Goal: Transaction & Acquisition: Purchase product/service

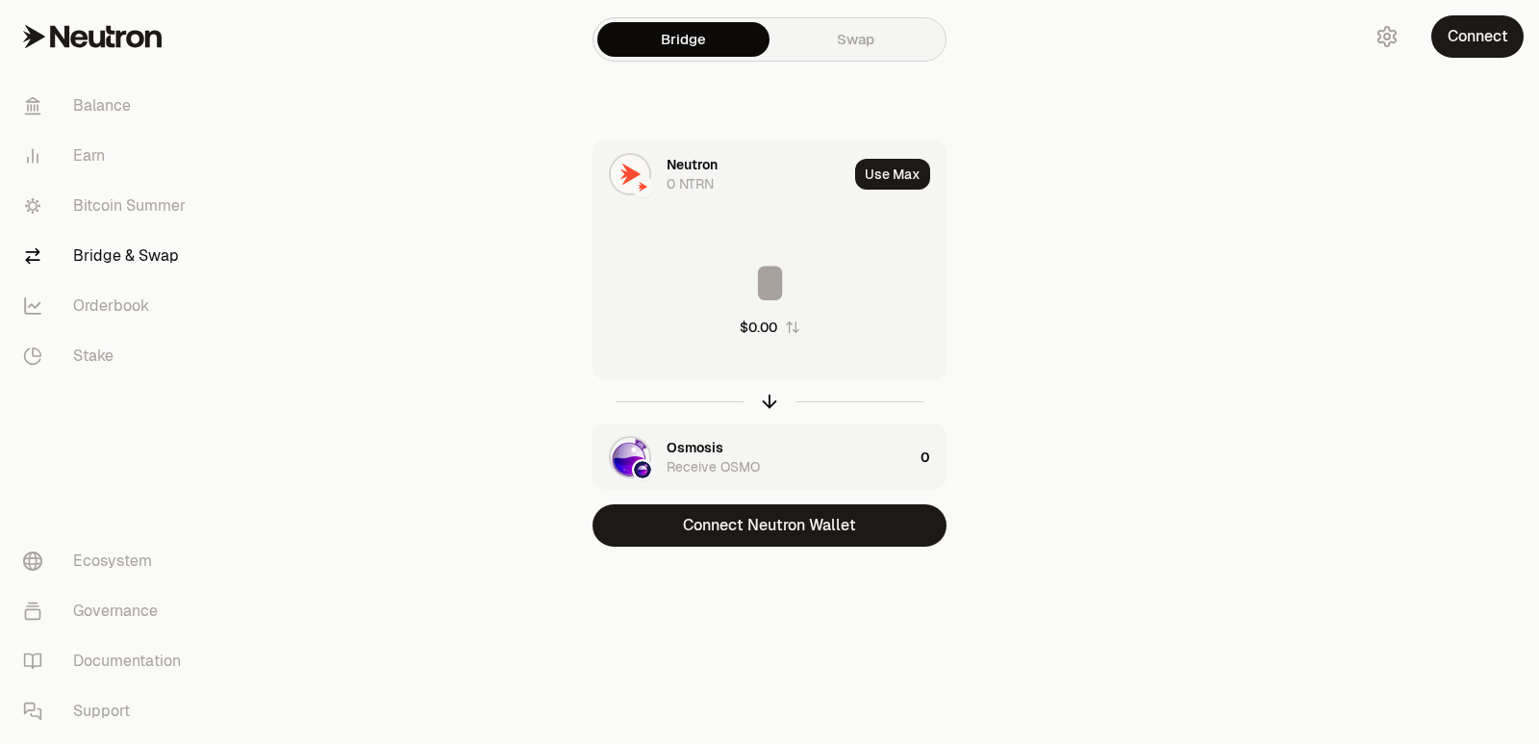
click at [736, 524] on button "Connect Neutron Wallet" at bounding box center [770, 525] width 354 height 42
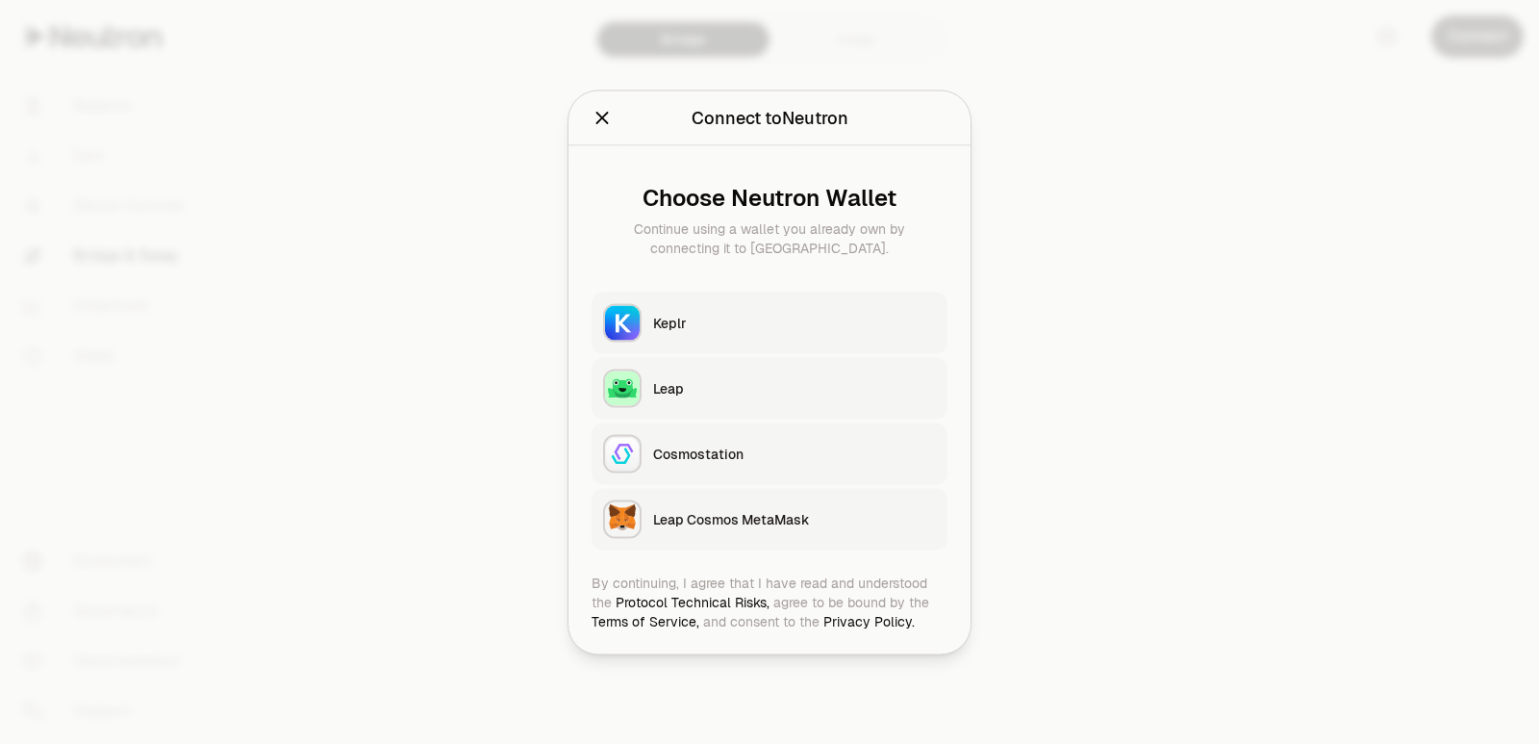
click at [684, 317] on div "Keplr" at bounding box center [794, 322] width 283 height 19
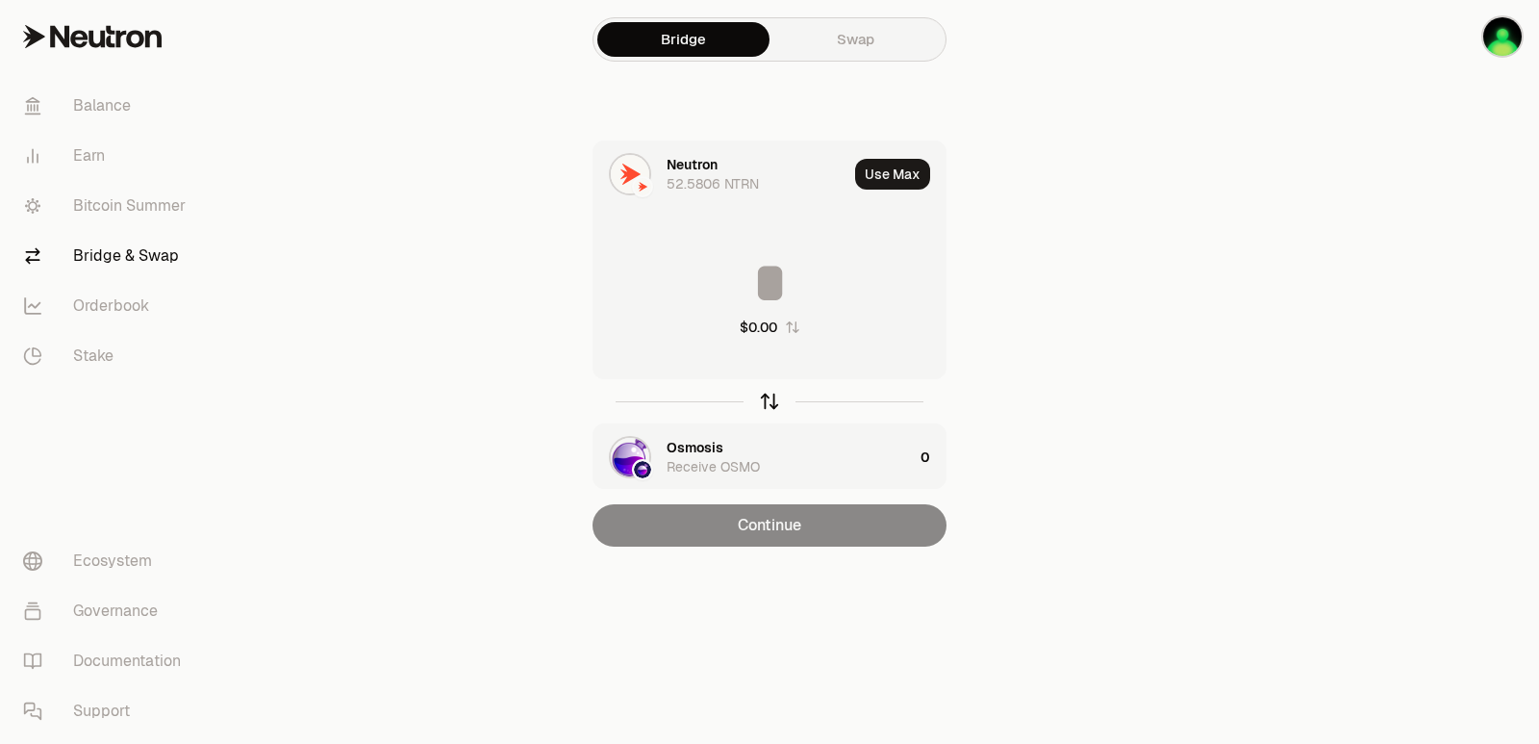
click at [759, 396] on icon "button" at bounding box center [769, 401] width 21 height 21
click at [695, 164] on div "Osmosis" at bounding box center [695, 164] width 57 height 19
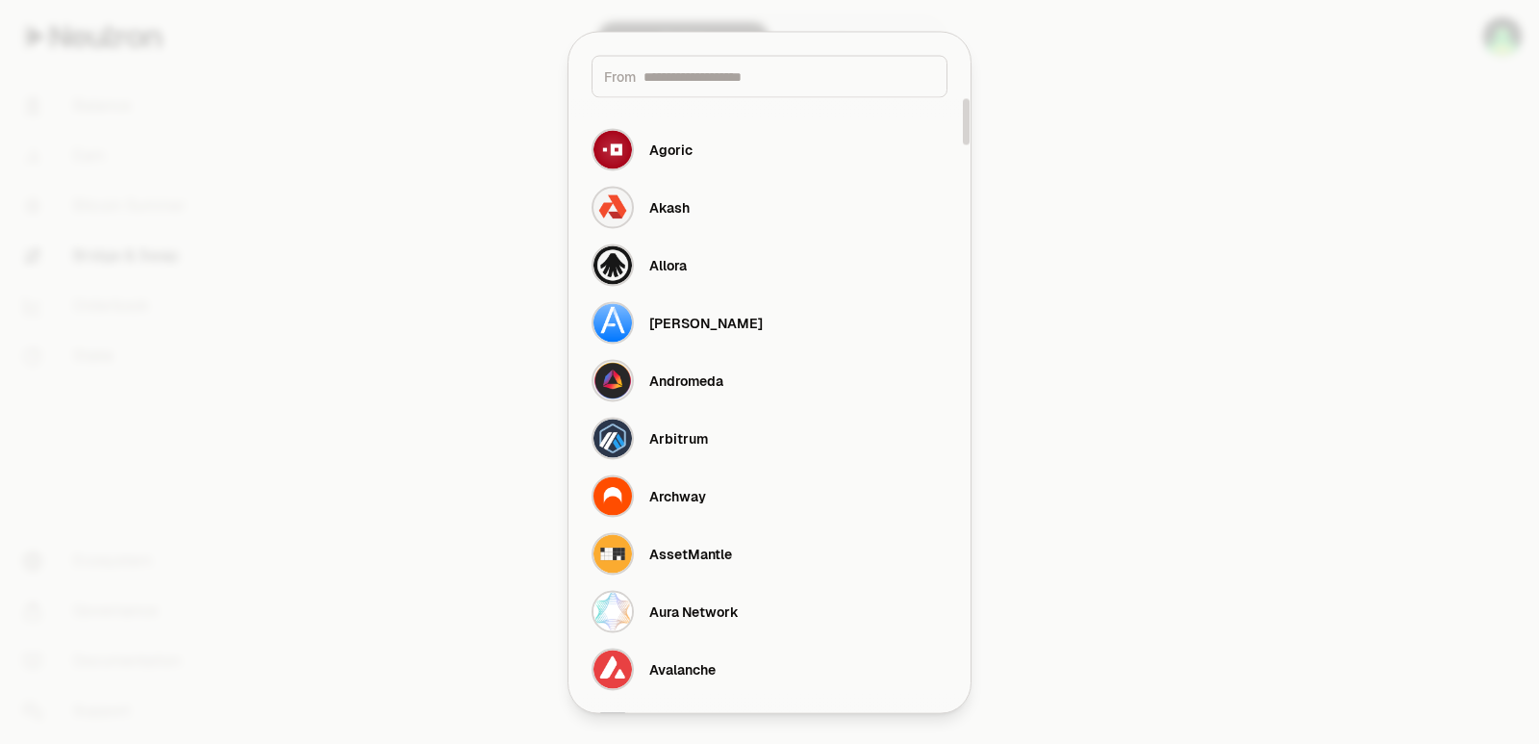
click at [675, 78] on input at bounding box center [789, 75] width 291 height 19
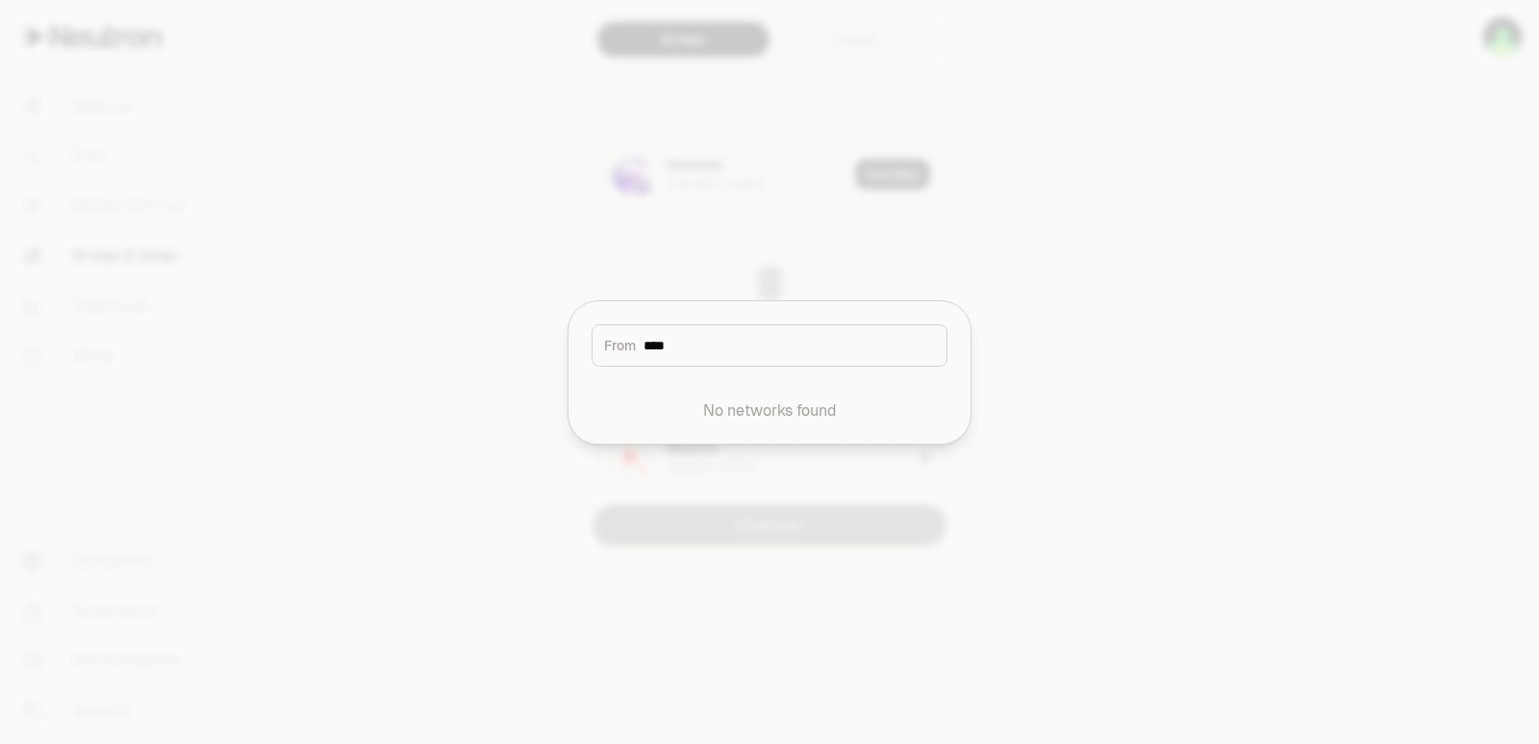
drag, startPoint x: 698, startPoint y: 345, endPoint x: 602, endPoint y: 340, distance: 96.4
click at [602, 340] on div "From ****" at bounding box center [770, 345] width 356 height 42
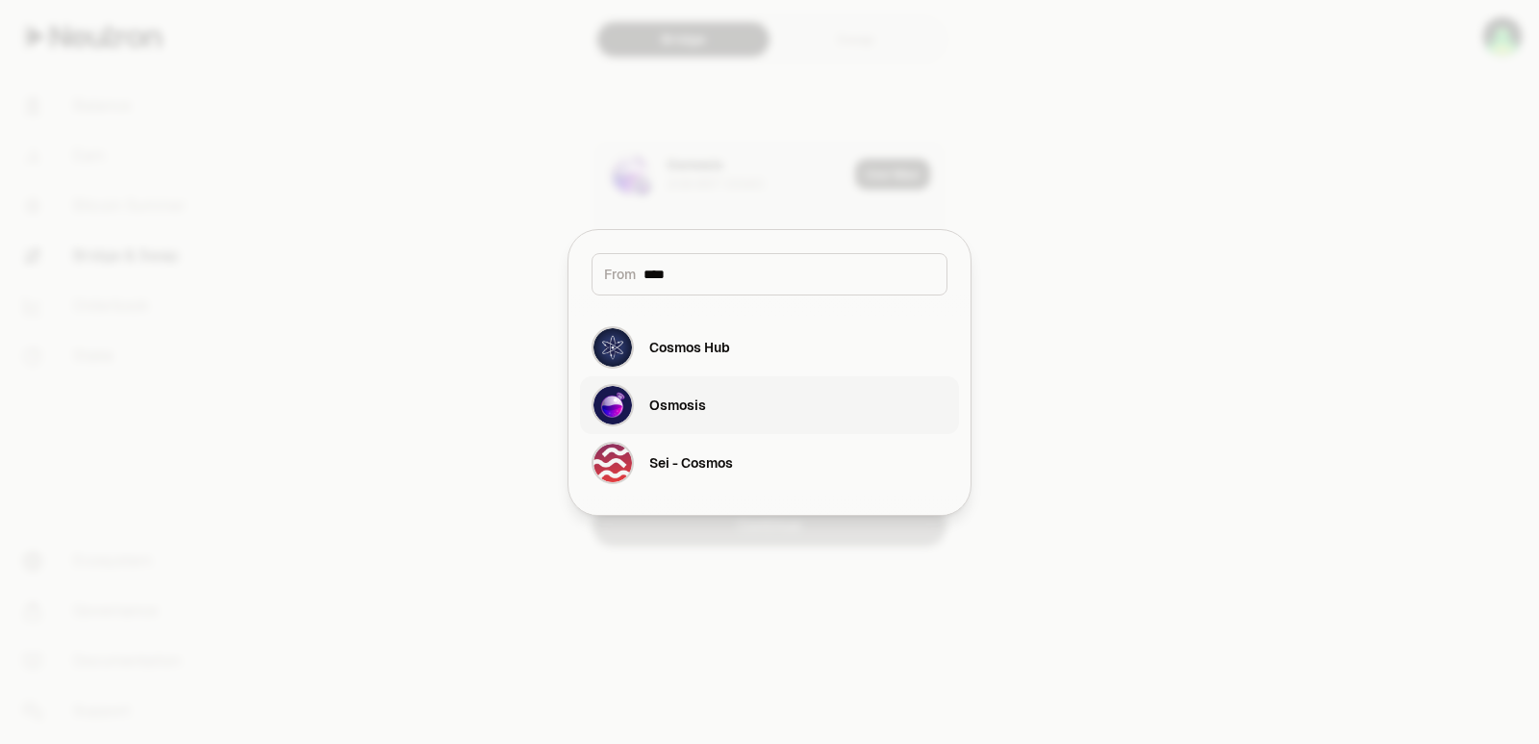
type input "****"
click at [665, 398] on div "Osmosis" at bounding box center [677, 404] width 57 height 19
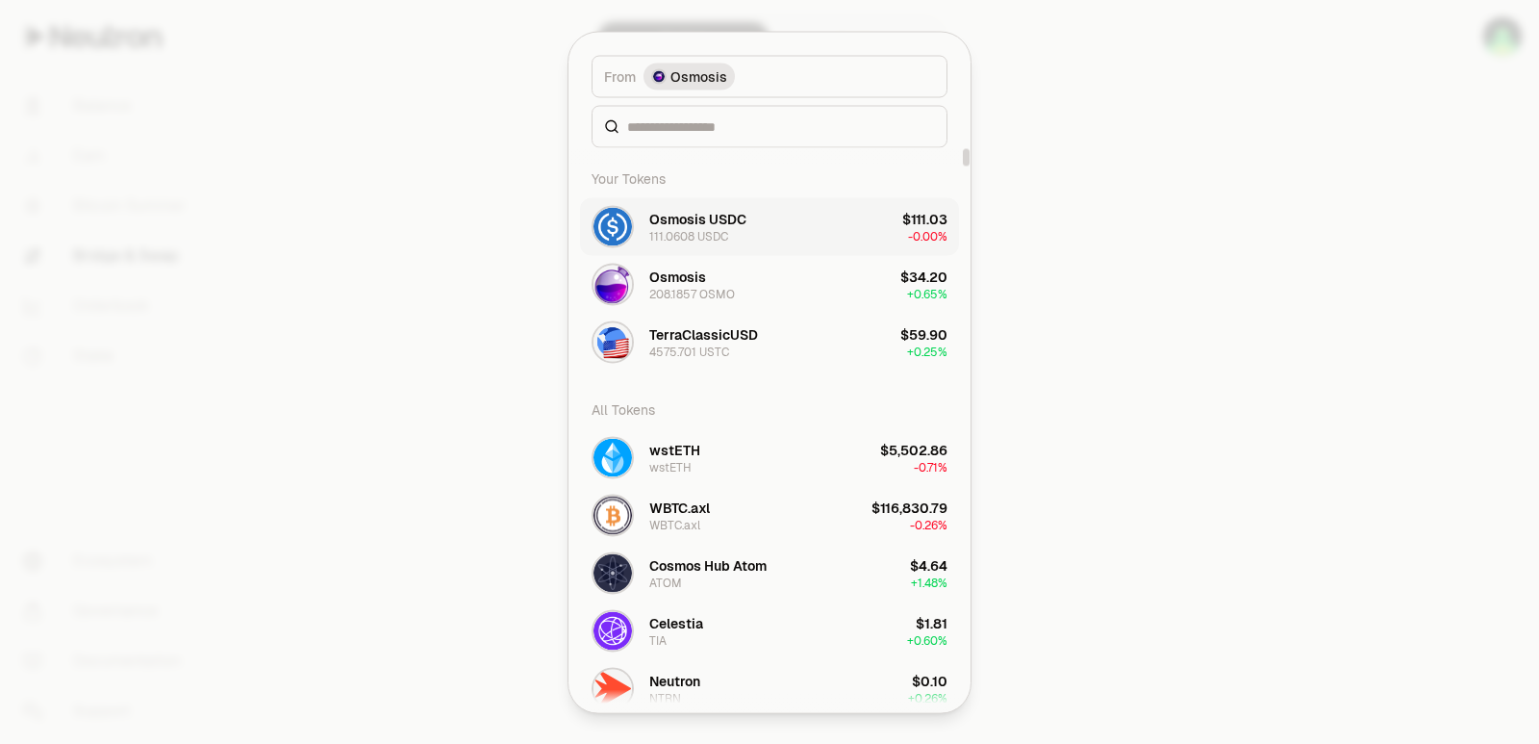
click at [664, 225] on div "Osmosis USDC" at bounding box center [697, 218] width 97 height 19
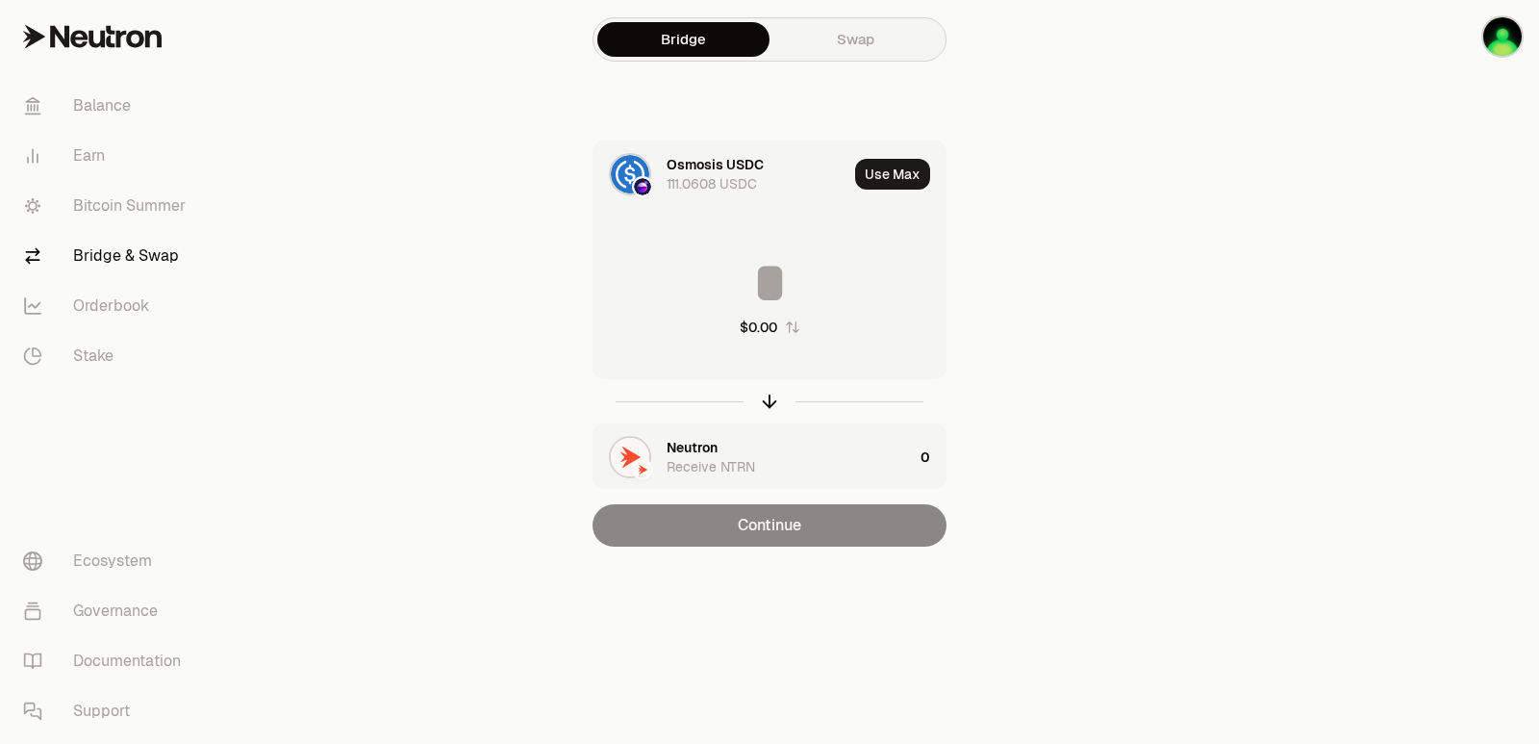
click at [733, 272] on input at bounding box center [770, 283] width 352 height 58
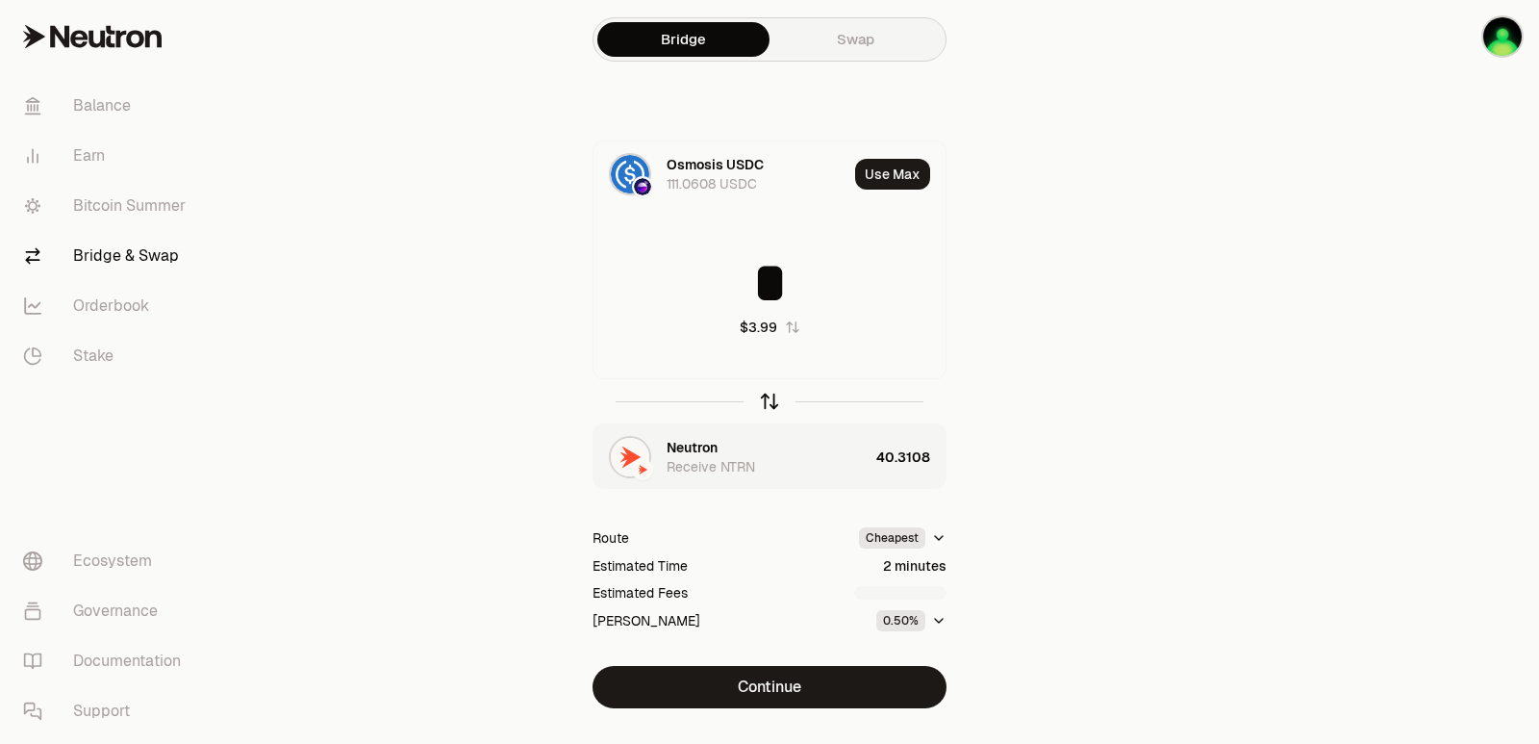
type input "*"
click at [776, 401] on icon "button" at bounding box center [770, 398] width 13 height 6
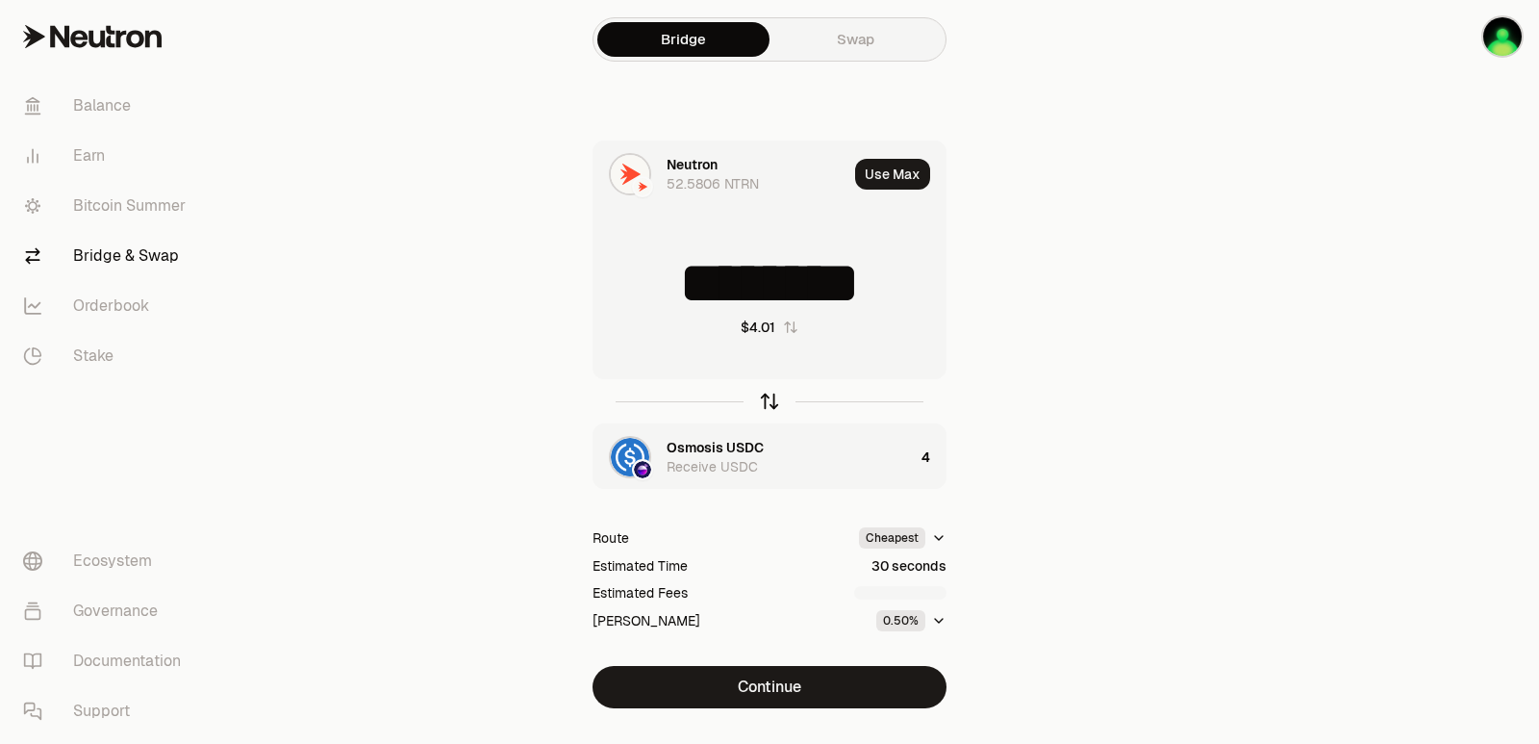
click at [776, 400] on icon "button" at bounding box center [769, 401] width 21 height 21
type input "*"
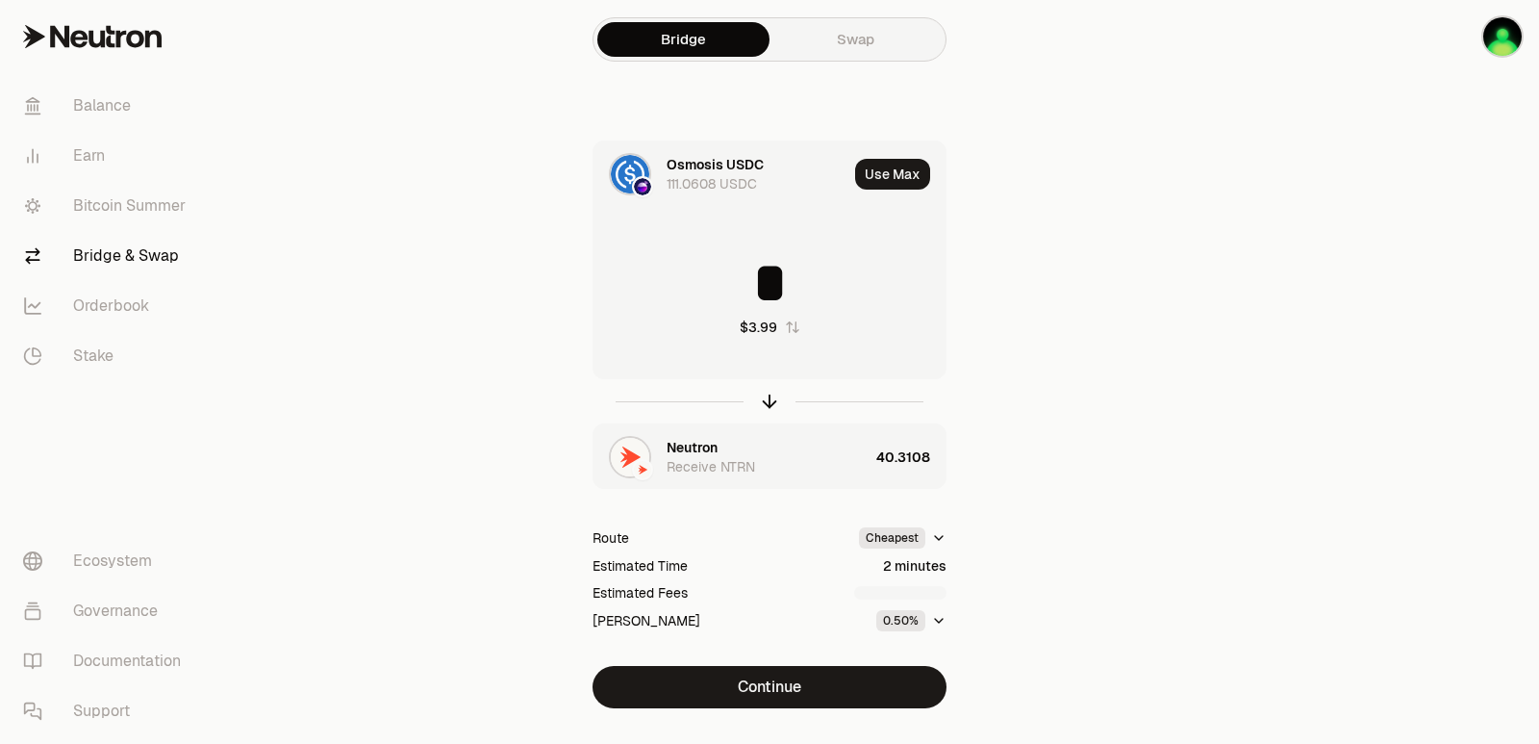
click at [720, 442] on div "Neutron Receive NTRN" at bounding box center [768, 457] width 202 height 38
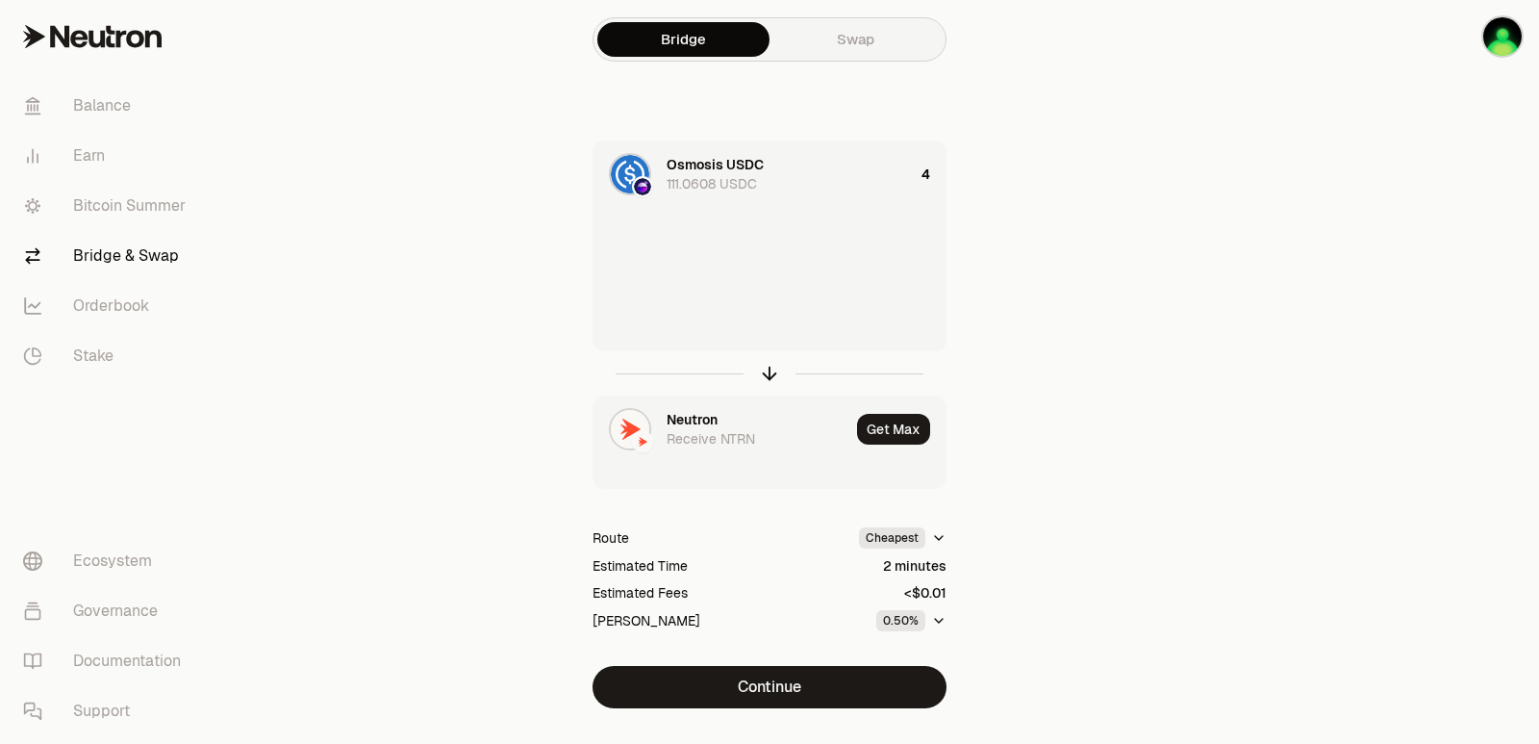
type input "*********"
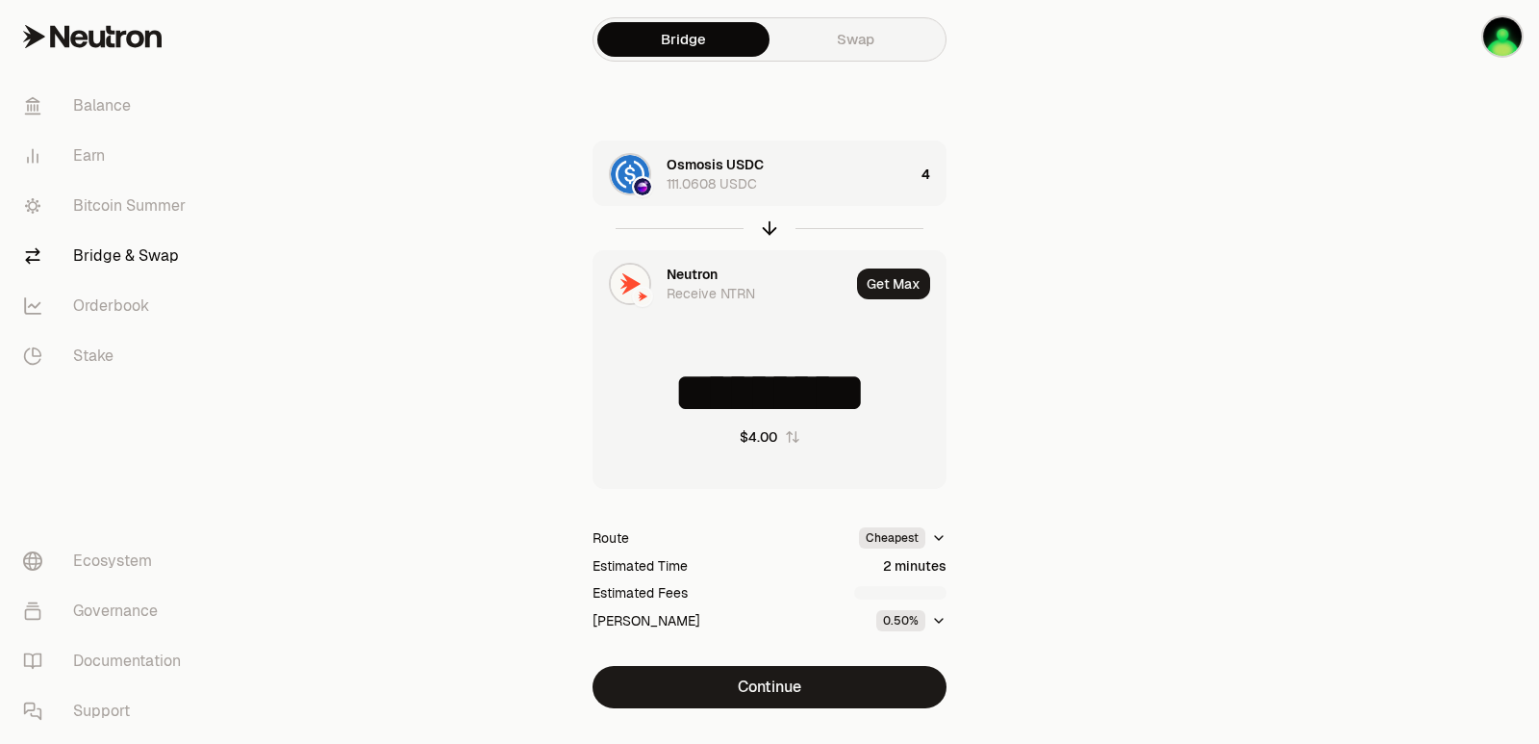
click at [685, 272] on div "Neutron" at bounding box center [692, 274] width 51 height 19
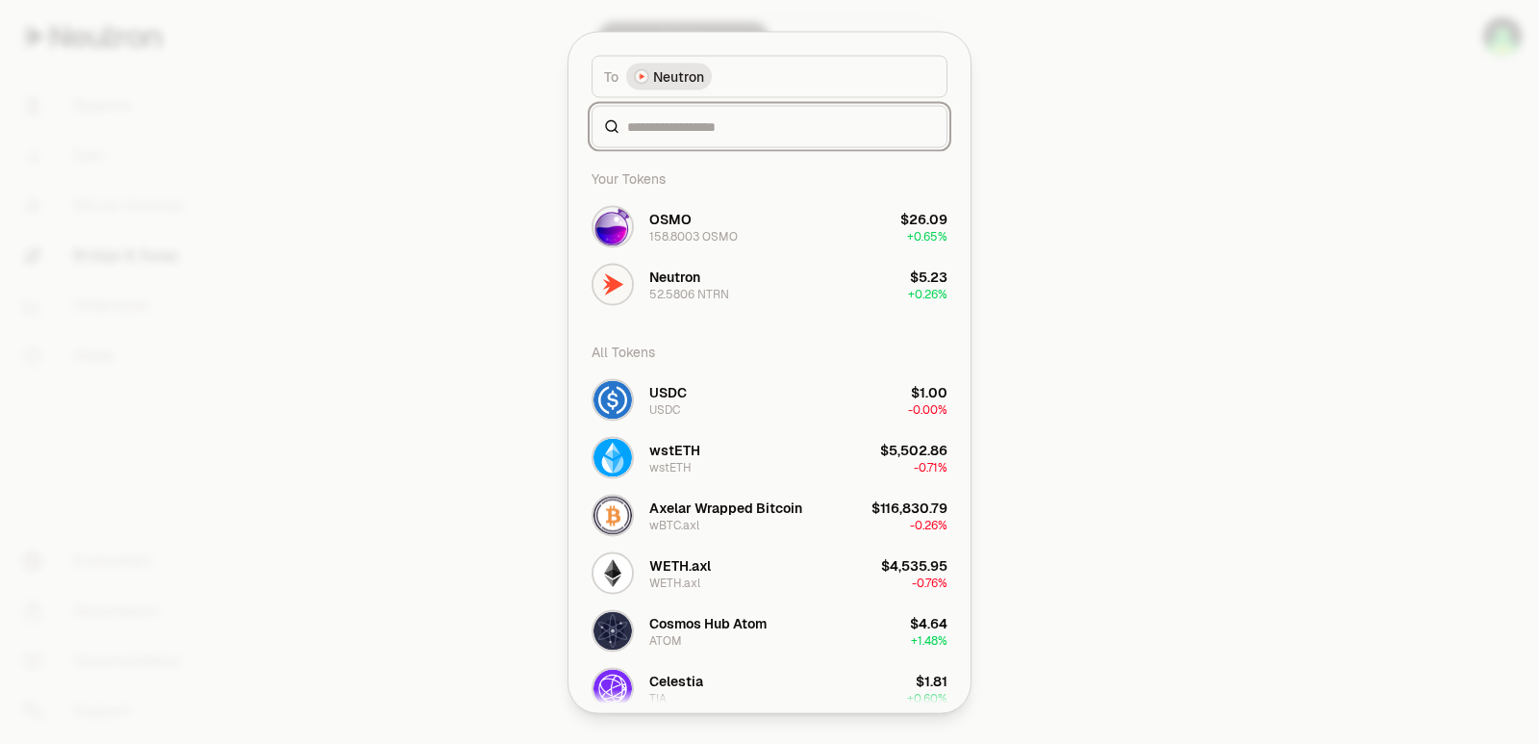
click at [652, 302] on div "To token Select To token. To Neutron Your Tokens OSMO 158.8003 OSMO $26.09 + 0.…" at bounding box center [770, 372] width 402 height 680
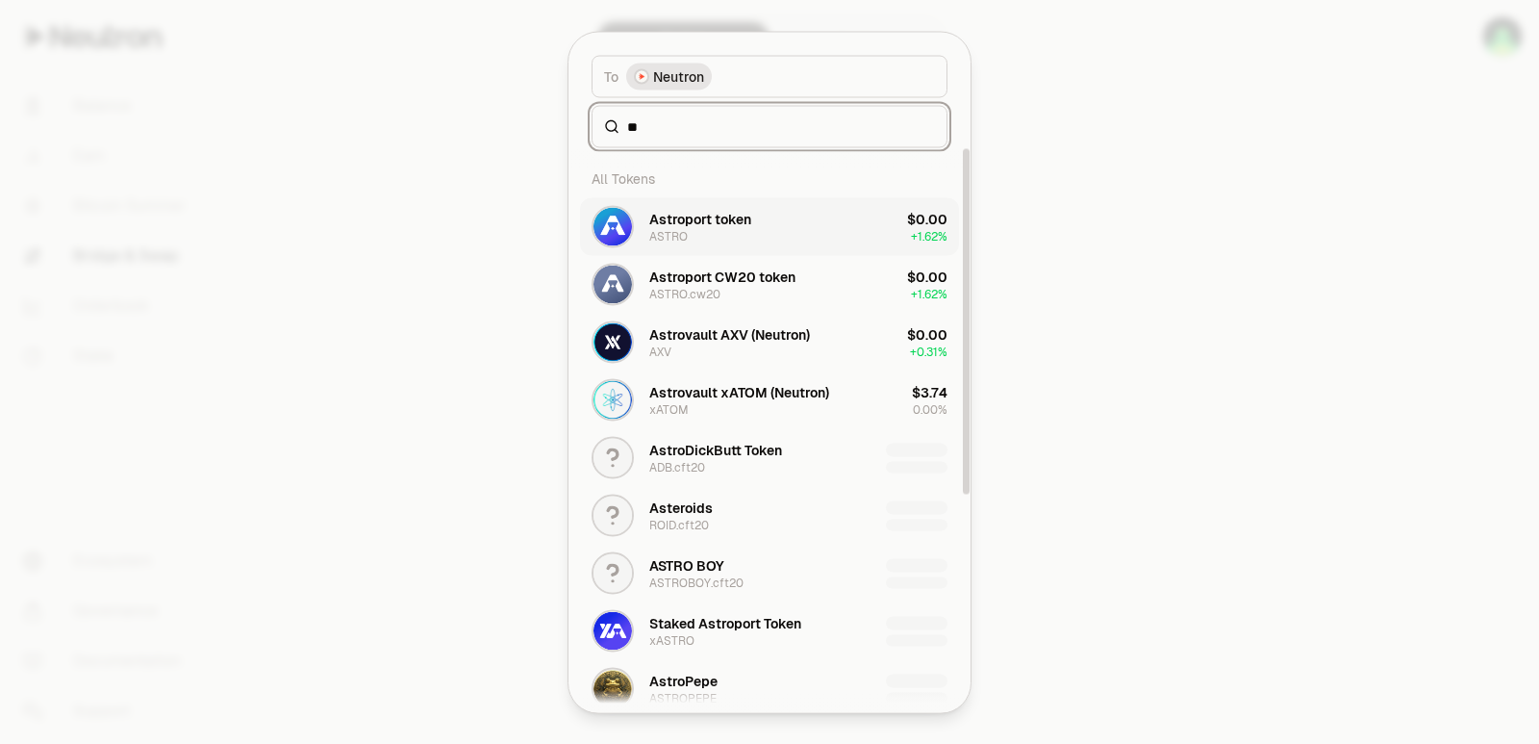
type input "**"
click at [724, 230] on div "Astroport token ASTRO" at bounding box center [700, 226] width 102 height 35
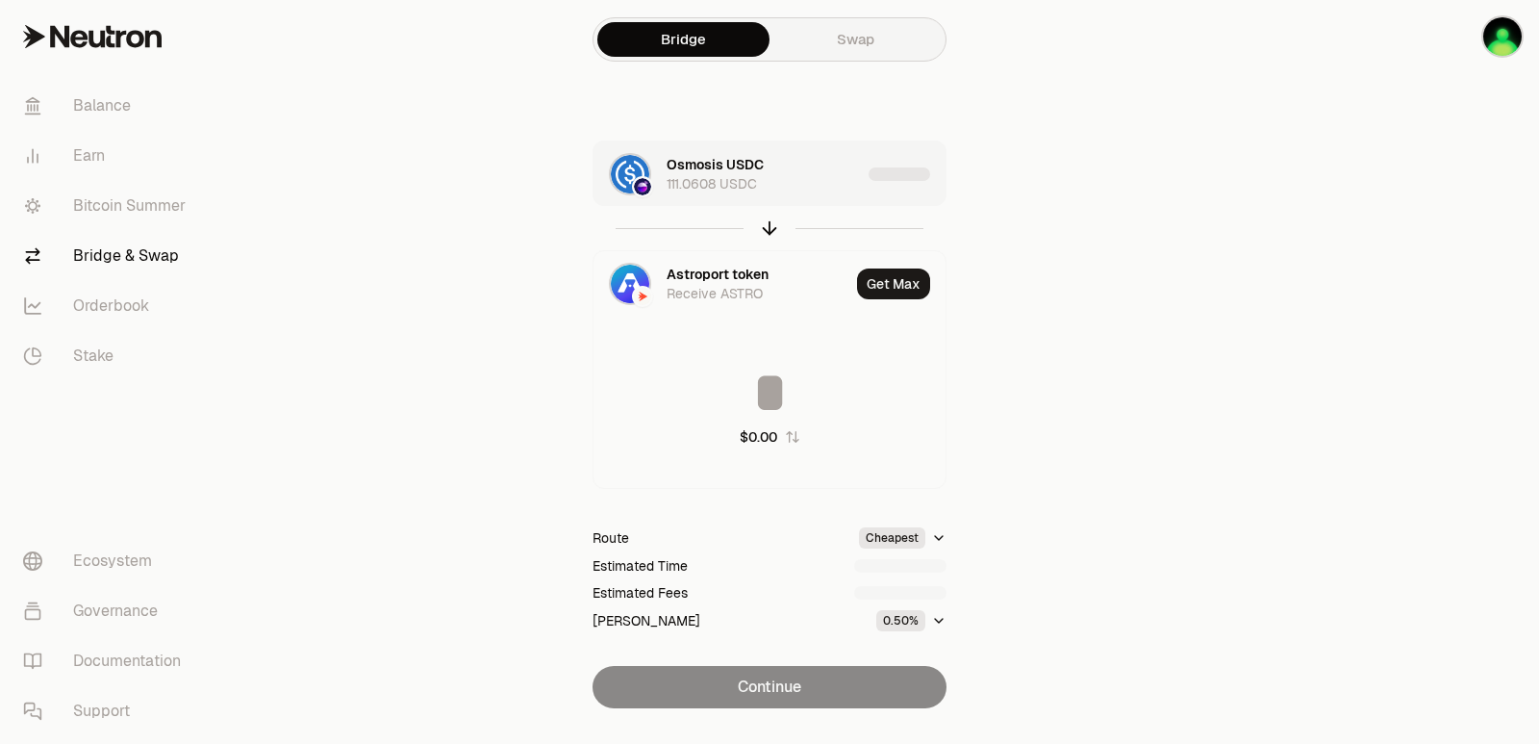
click at [784, 181] on div "Osmosis USDC 111.0608 USDC" at bounding box center [764, 174] width 194 height 38
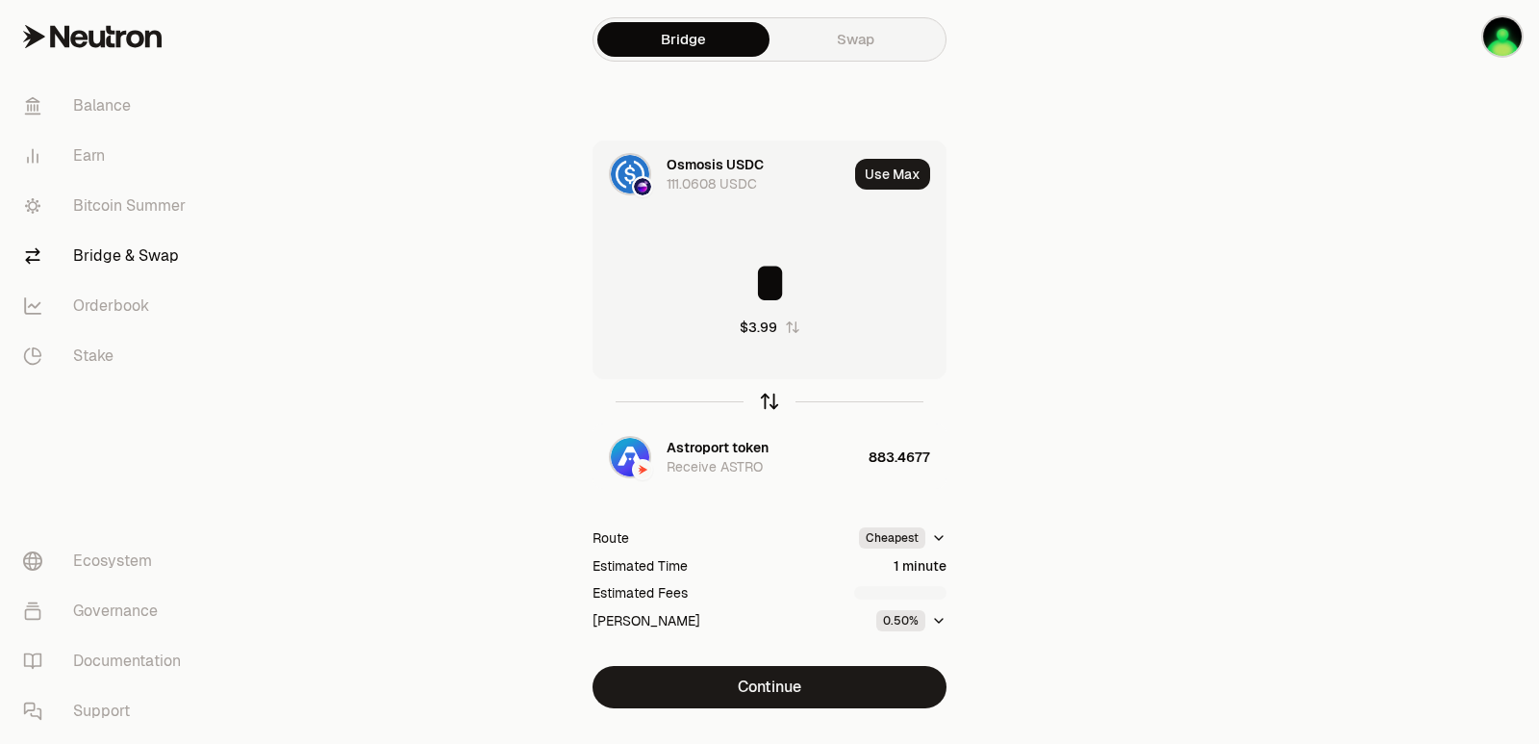
click at [767, 400] on icon "button" at bounding box center [769, 401] width 21 height 21
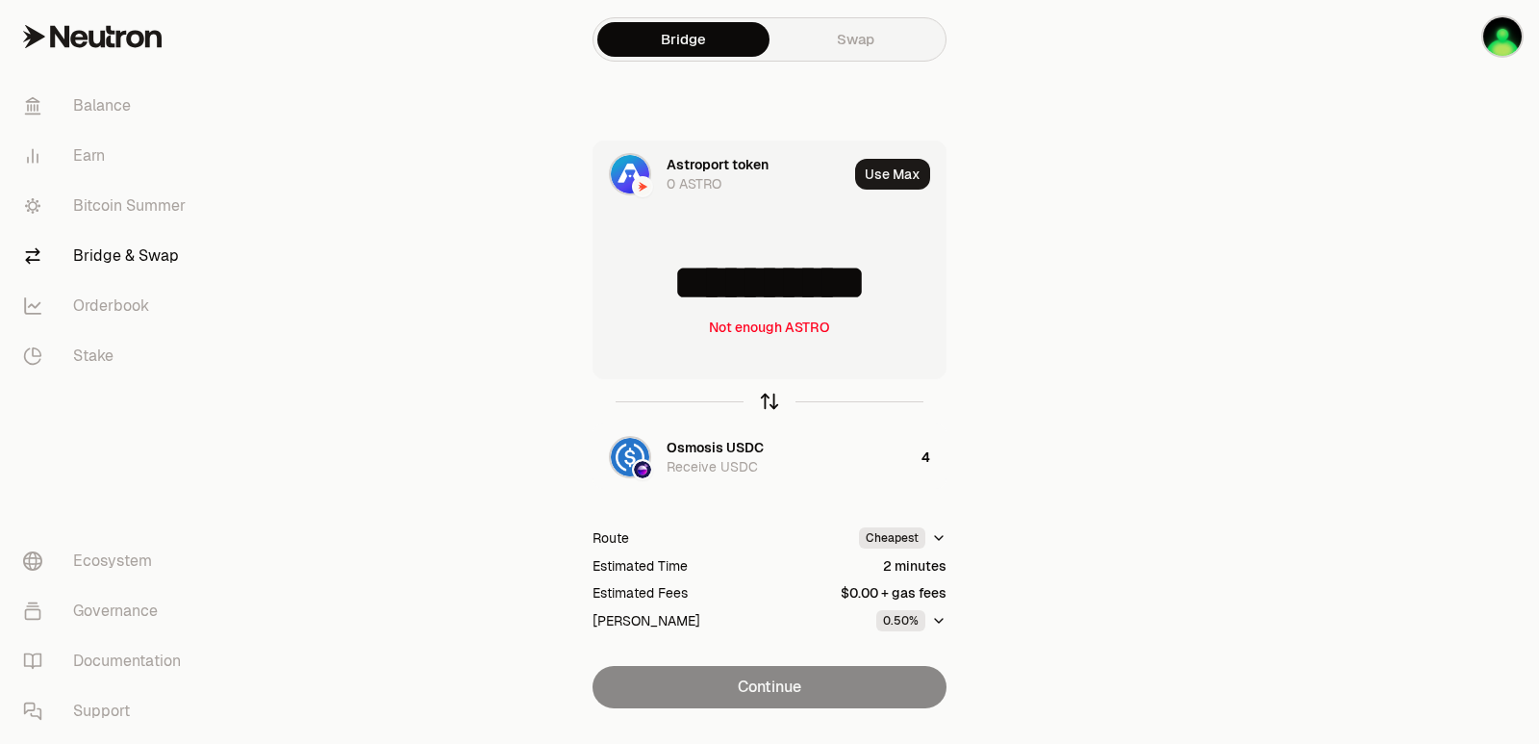
click at [764, 396] on icon "button" at bounding box center [769, 401] width 21 height 21
type input "*"
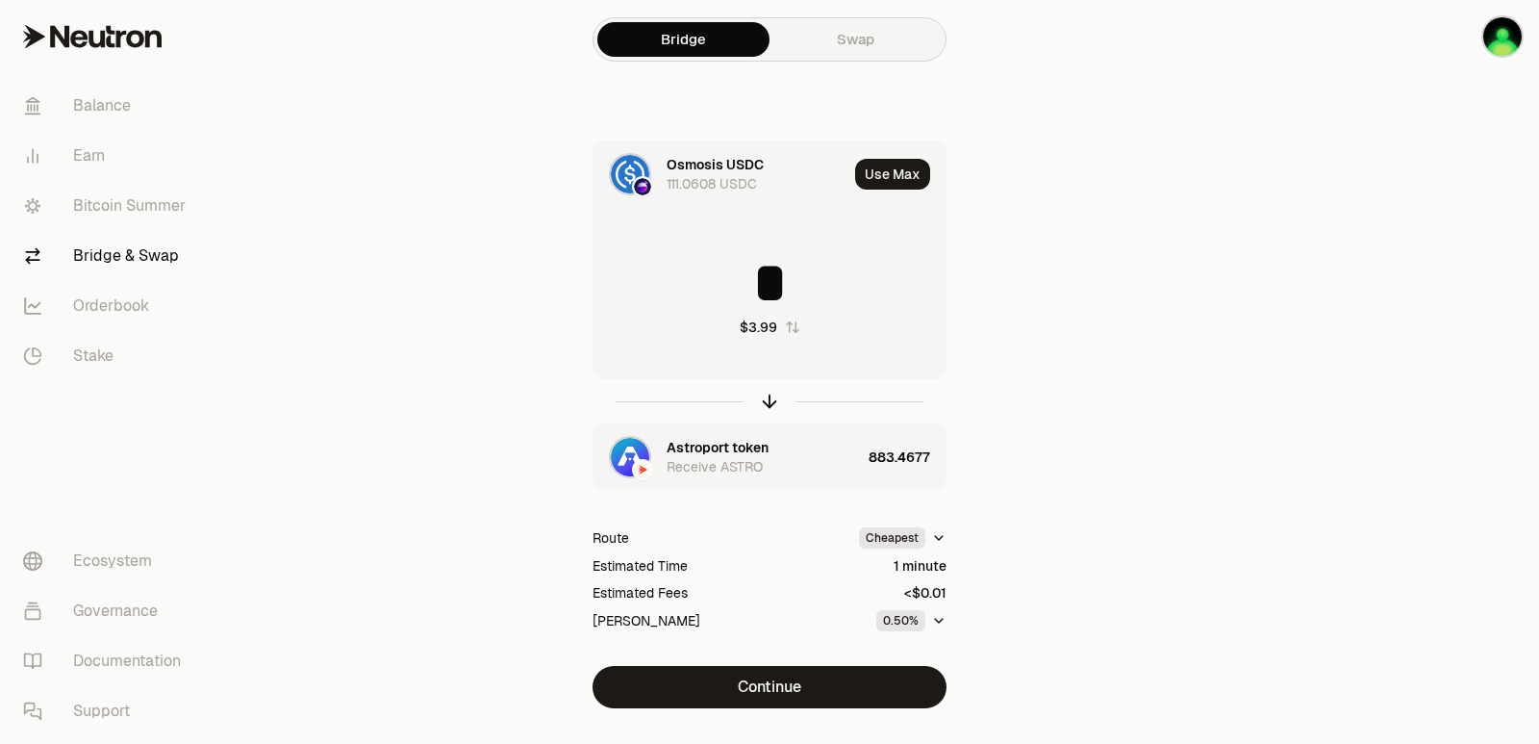
click at [721, 442] on div "Astroport token" at bounding box center [718, 447] width 102 height 19
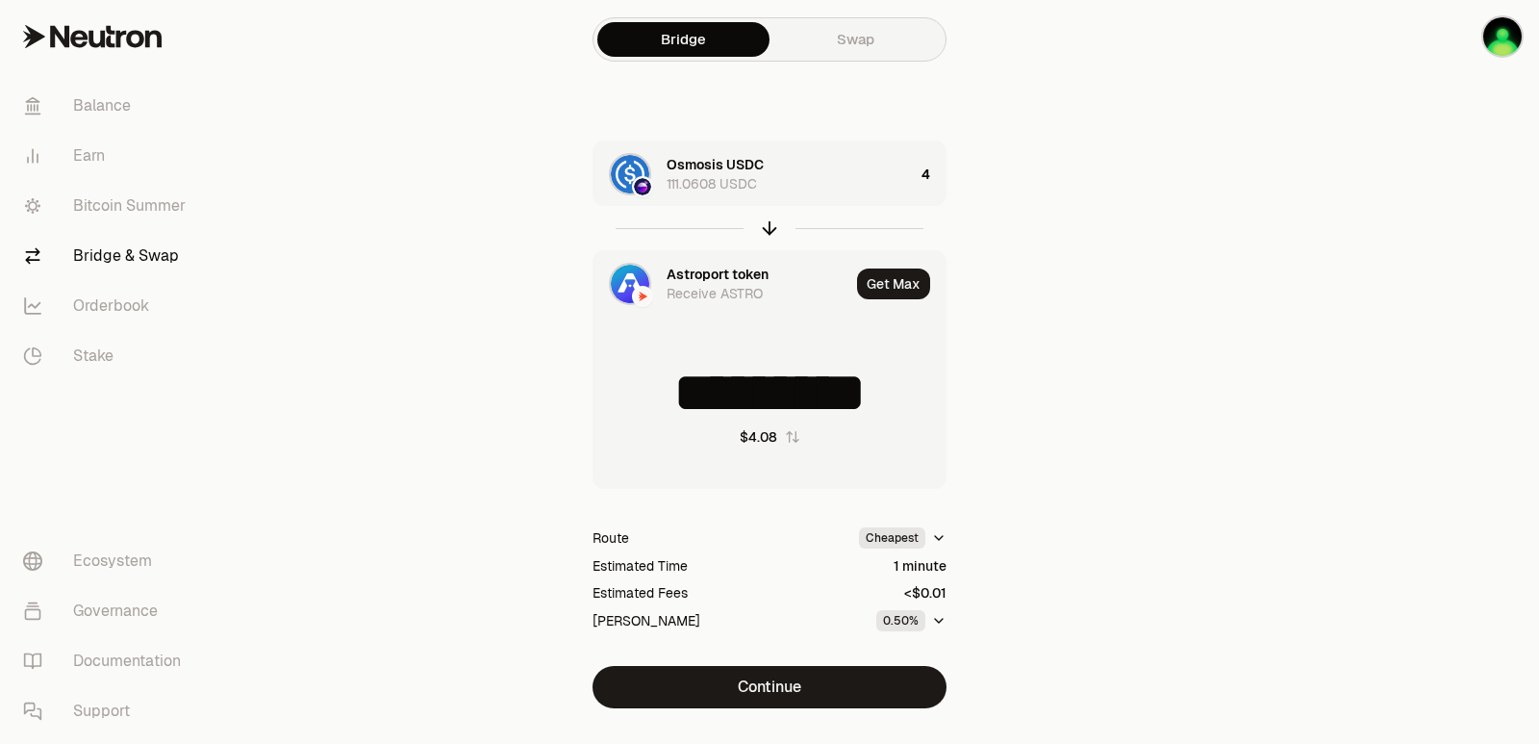
click at [698, 283] on div "Astroport token" at bounding box center [718, 274] width 102 height 19
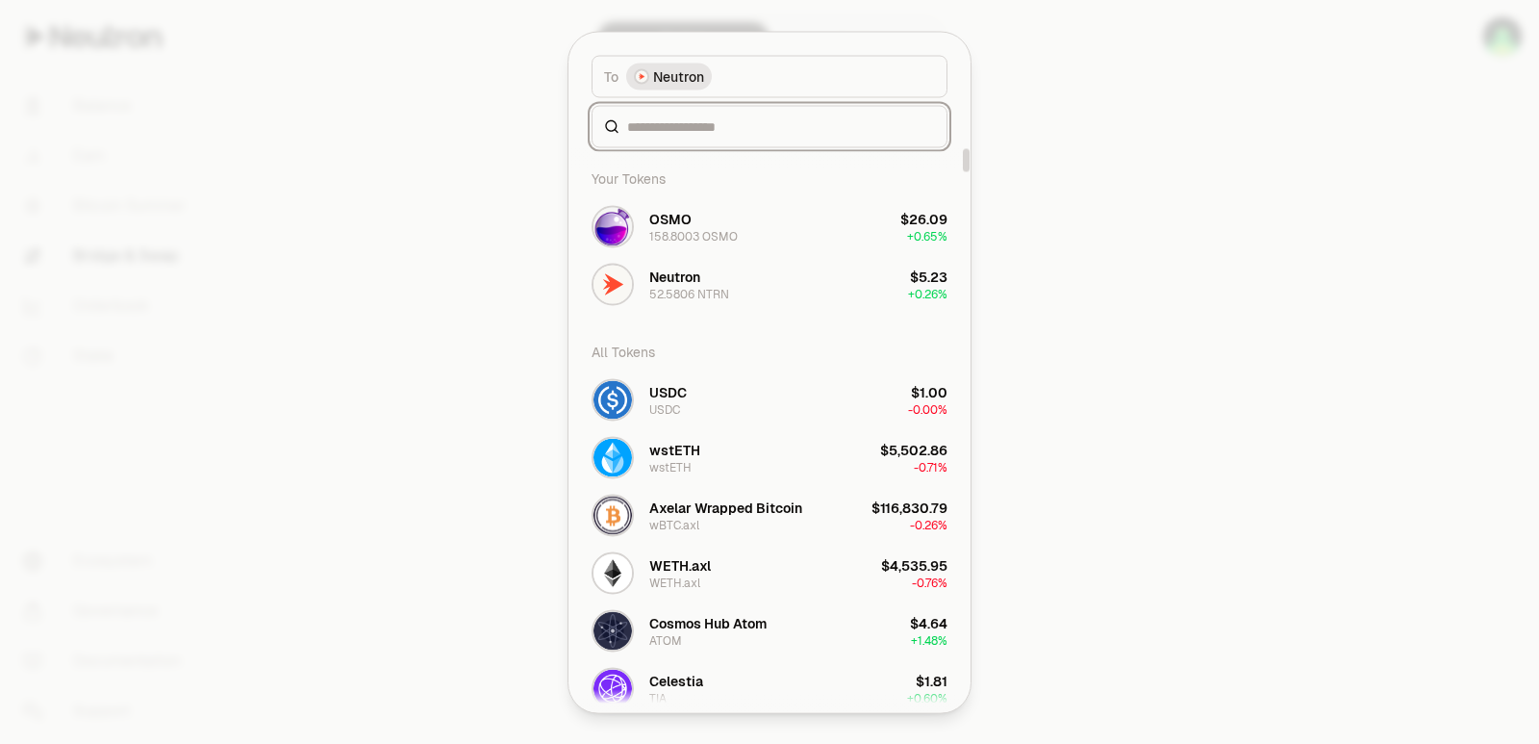
click at [688, 119] on input at bounding box center [781, 125] width 308 height 19
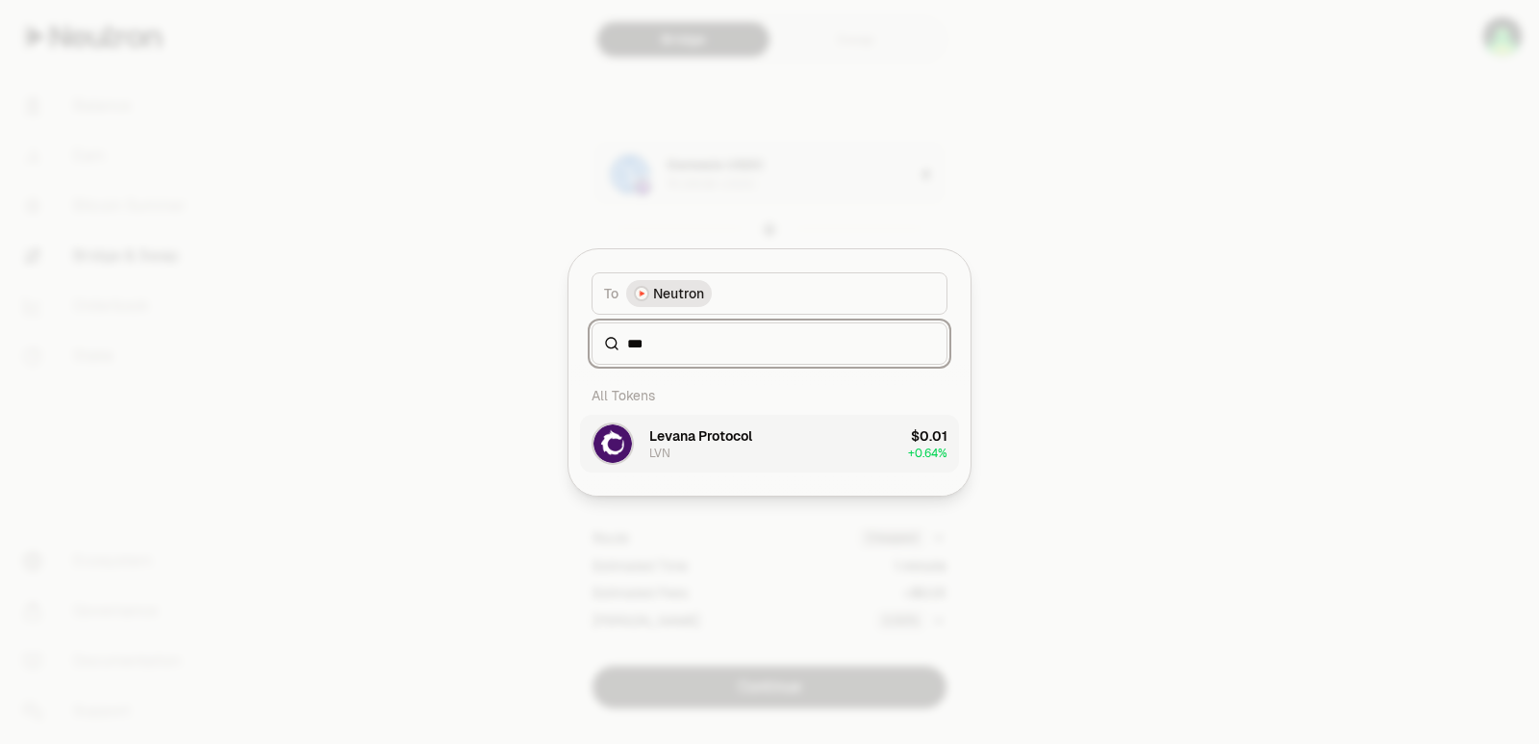
type input "***"
click at [708, 429] on div "Levana Protocol" at bounding box center [700, 435] width 103 height 19
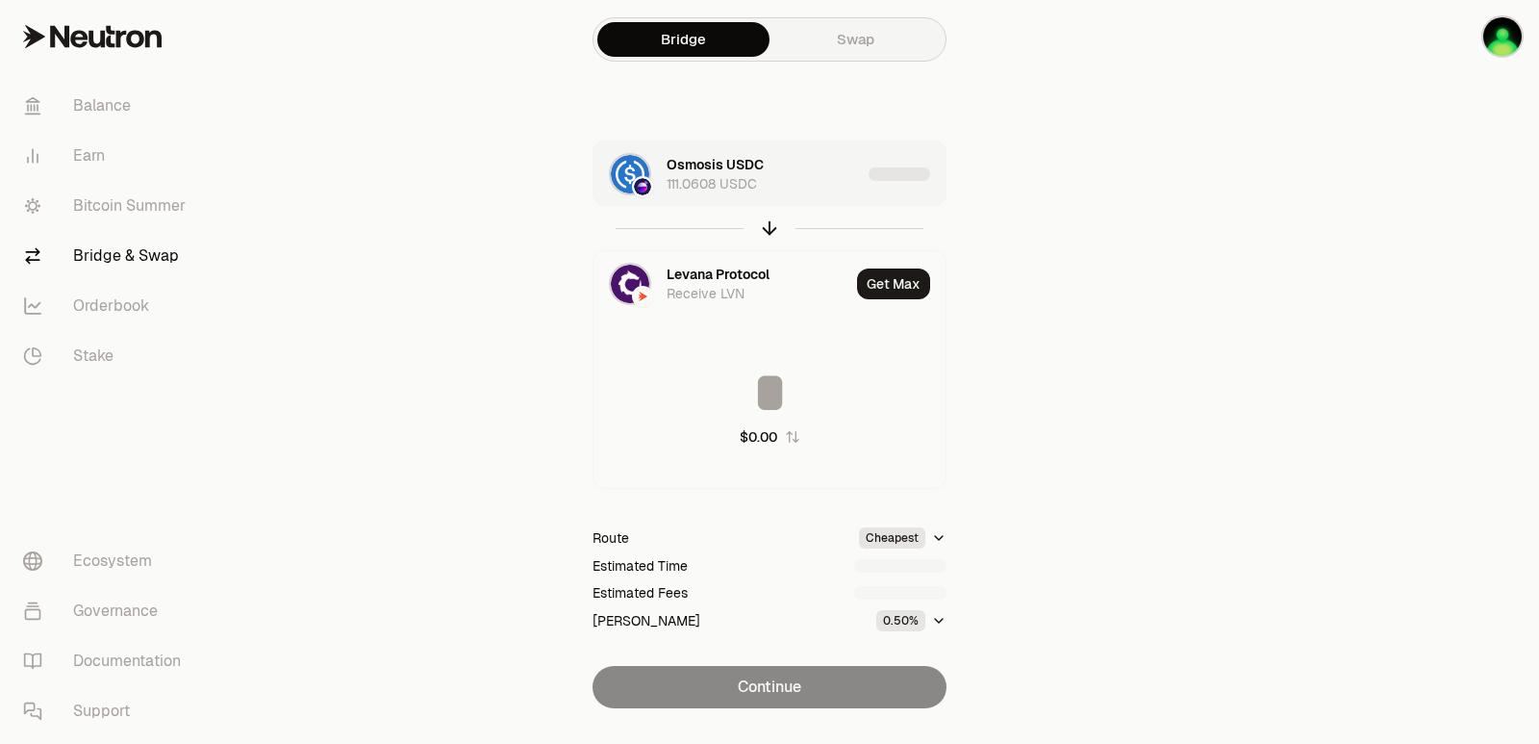
click at [830, 180] on div "Osmosis USDC 111.0608 USDC" at bounding box center [764, 174] width 194 height 38
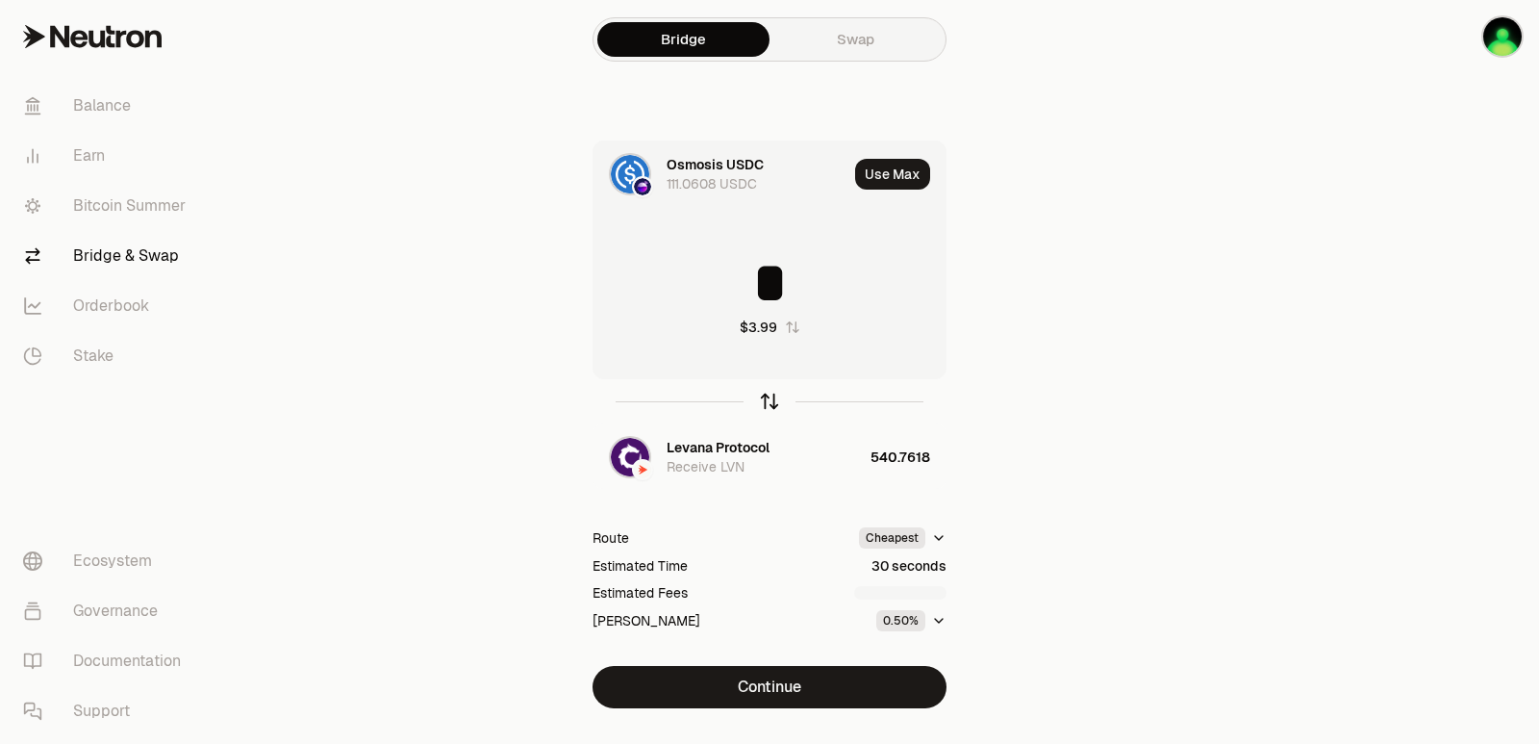
click at [772, 398] on icon "button" at bounding box center [769, 401] width 21 height 21
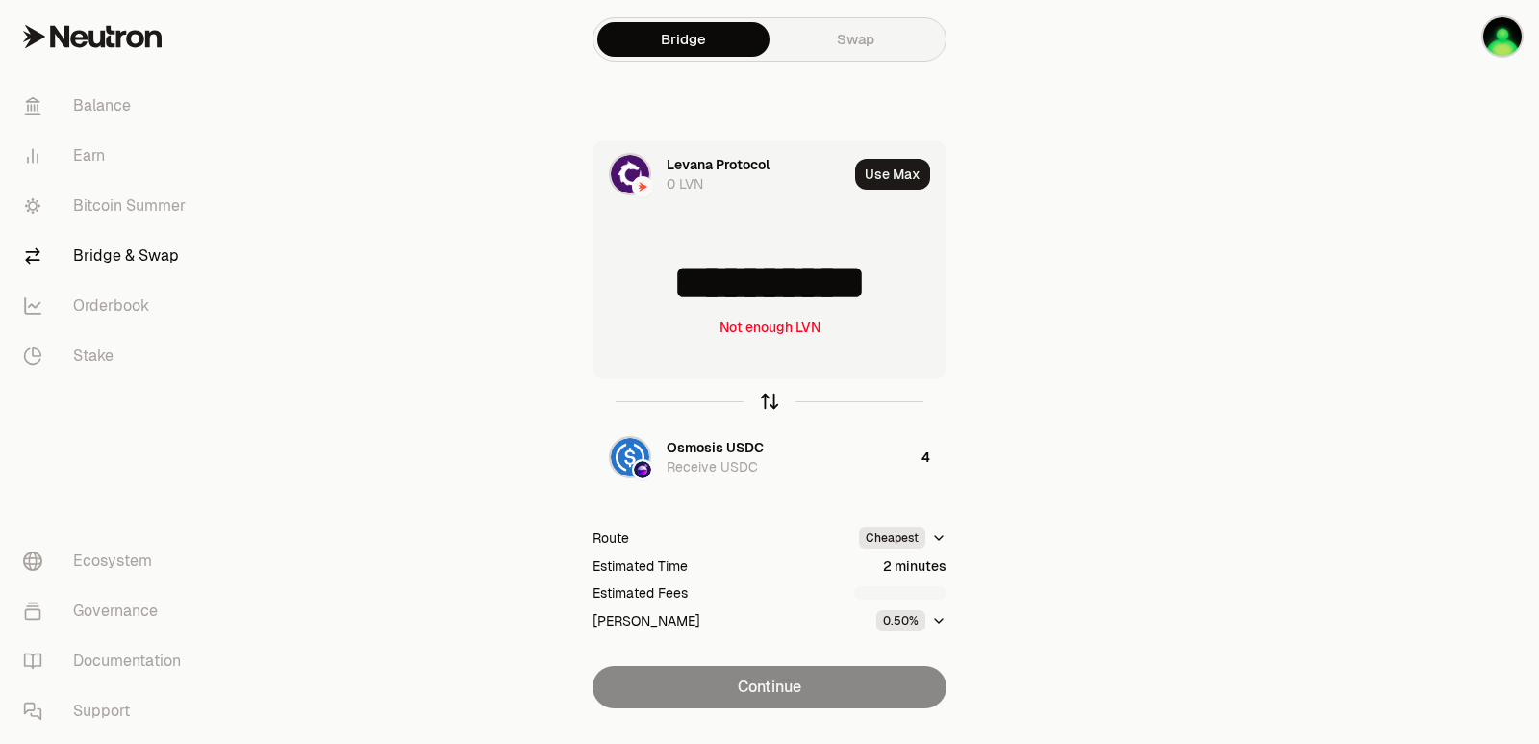
click at [772, 398] on icon "button" at bounding box center [769, 401] width 21 height 21
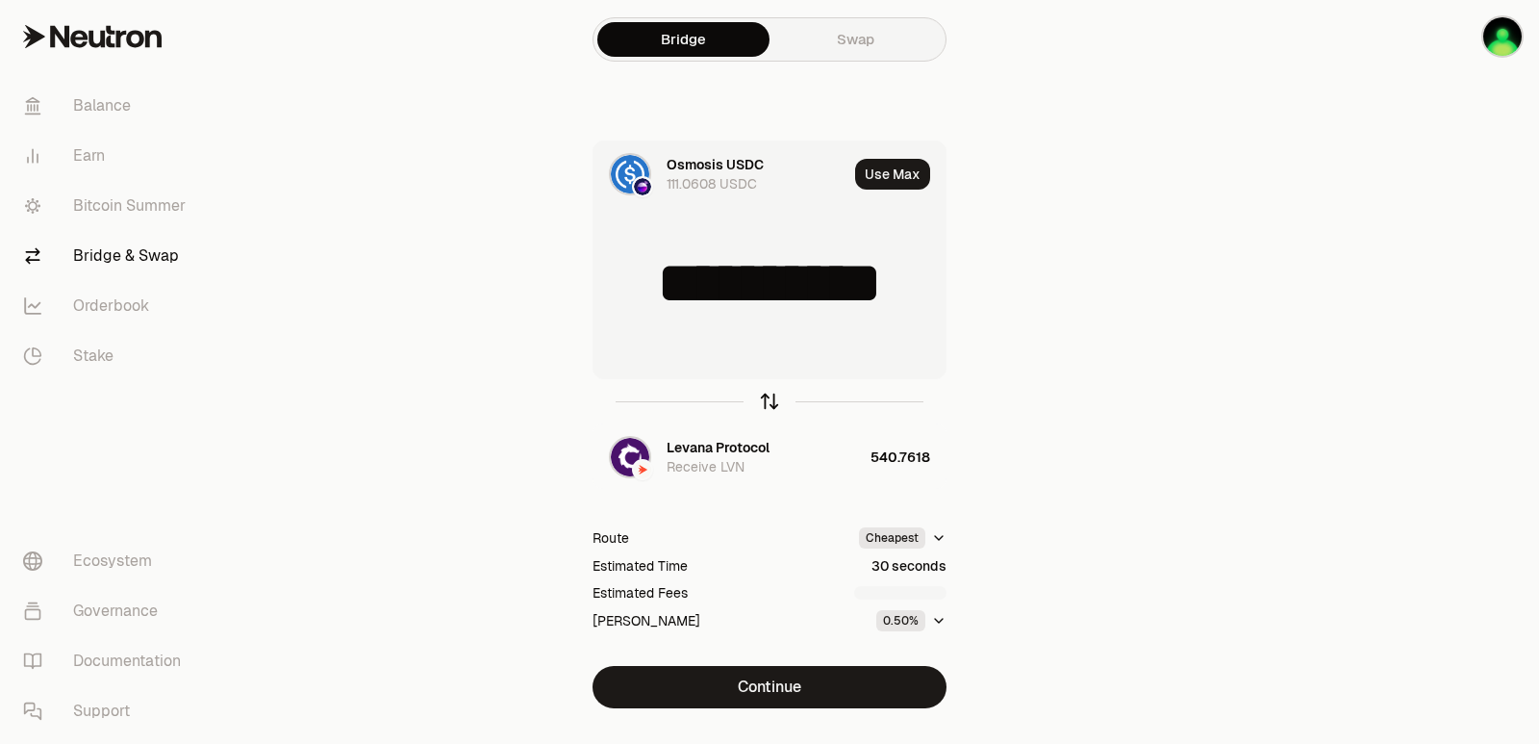
type input "*"
click at [745, 443] on div "Levana Protocol" at bounding box center [718, 447] width 103 height 19
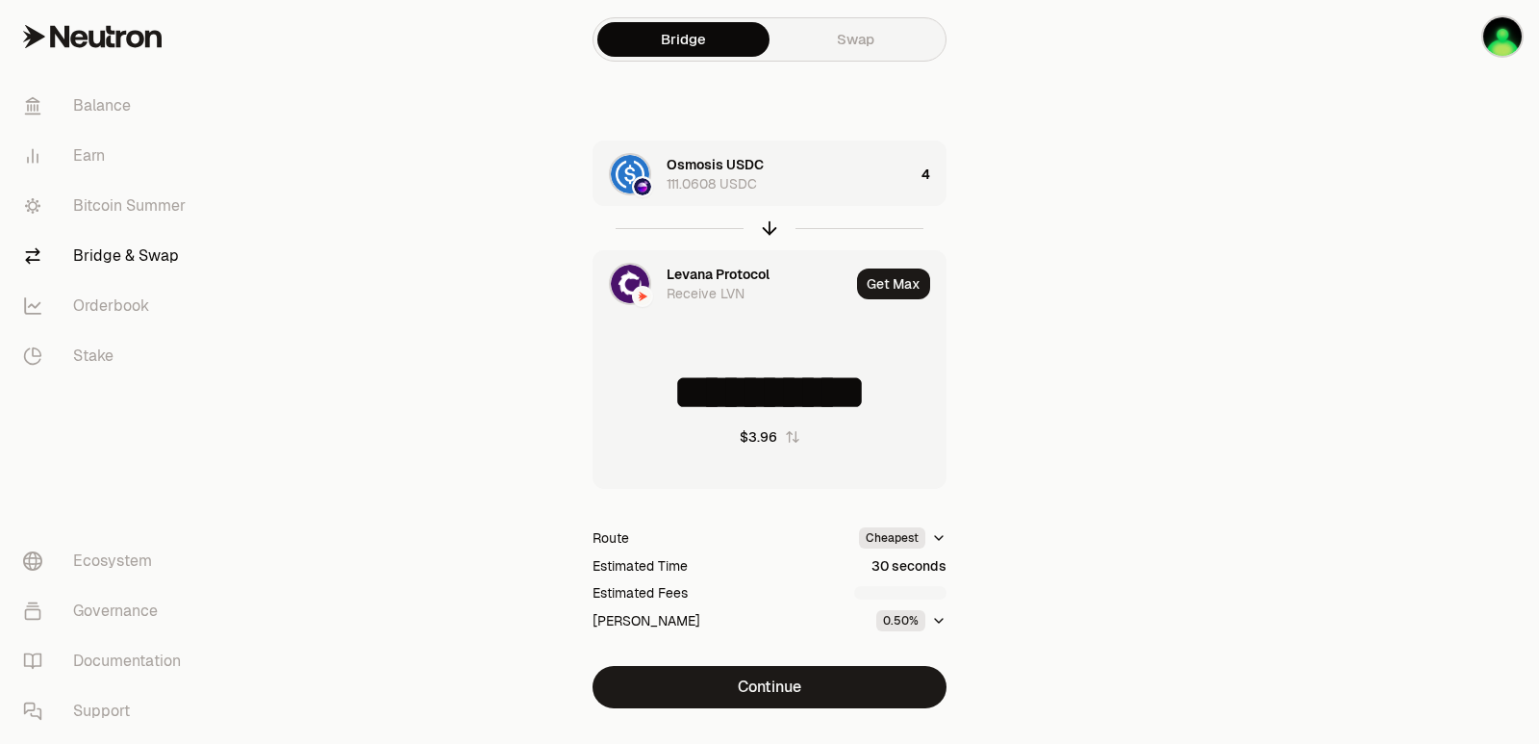
click at [685, 261] on div "Levana Protocol Receive LVN" at bounding box center [722, 283] width 256 height 65
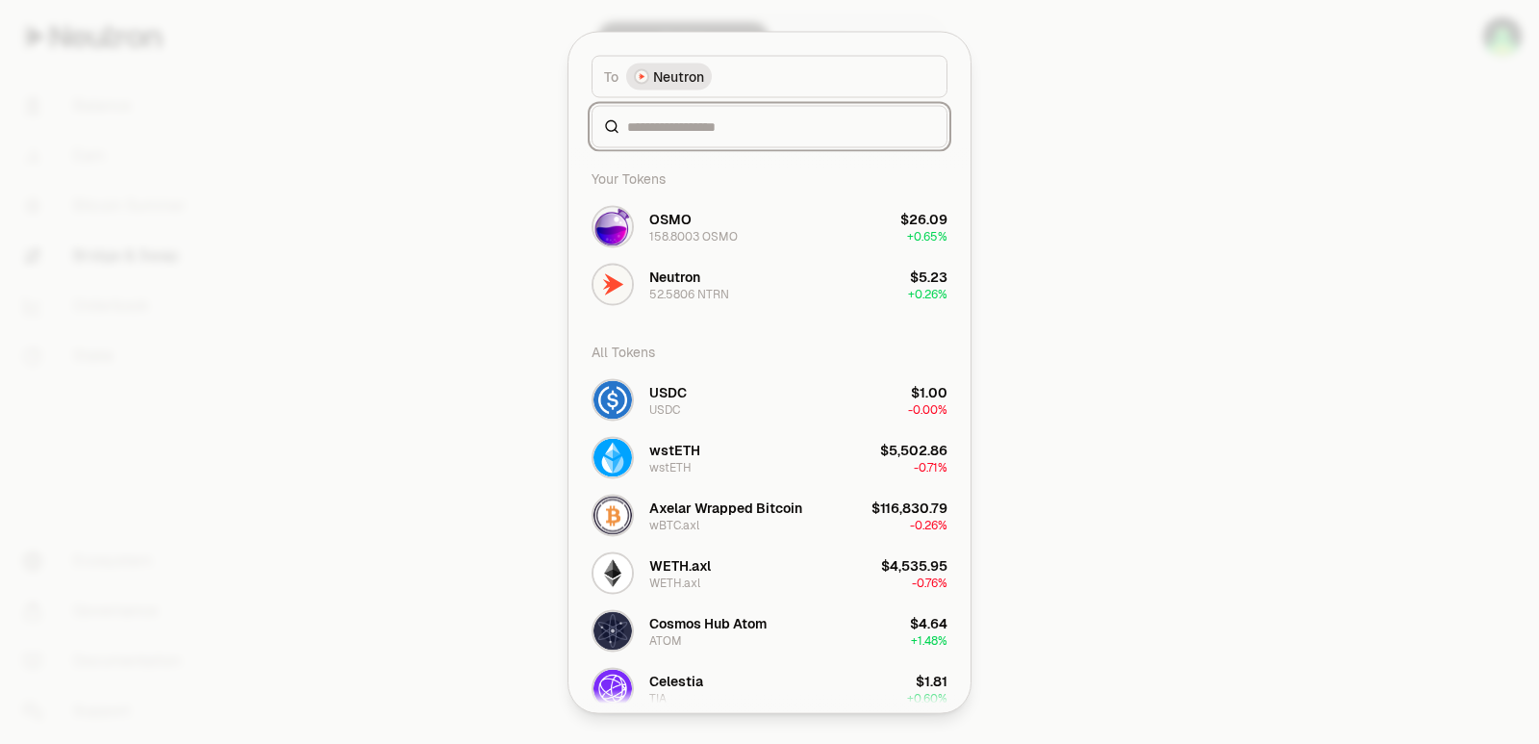
click at [653, 126] on input at bounding box center [781, 125] width 308 height 19
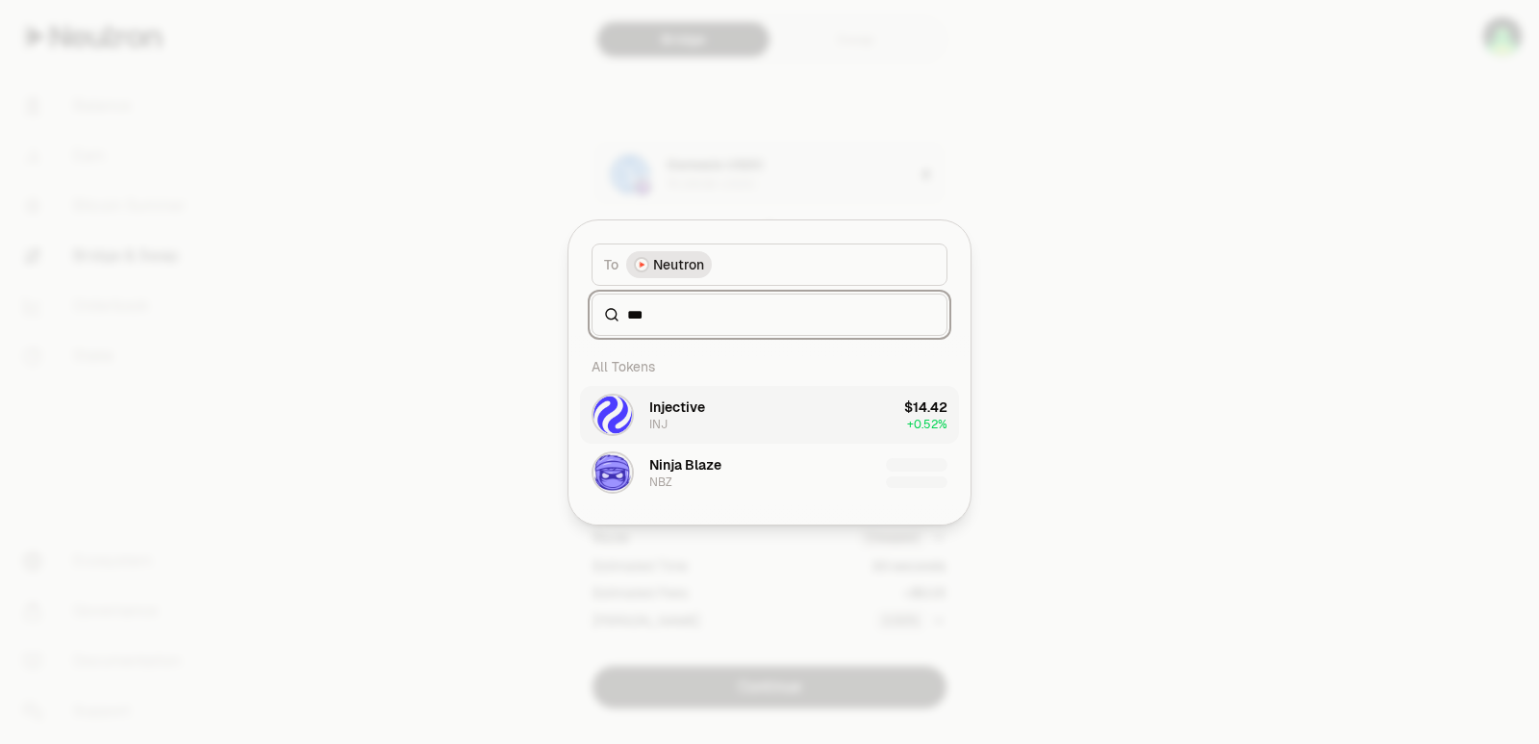
type input "***"
click at [721, 406] on button "Injective INJ $14.42 + 0.52%" at bounding box center [769, 415] width 379 height 58
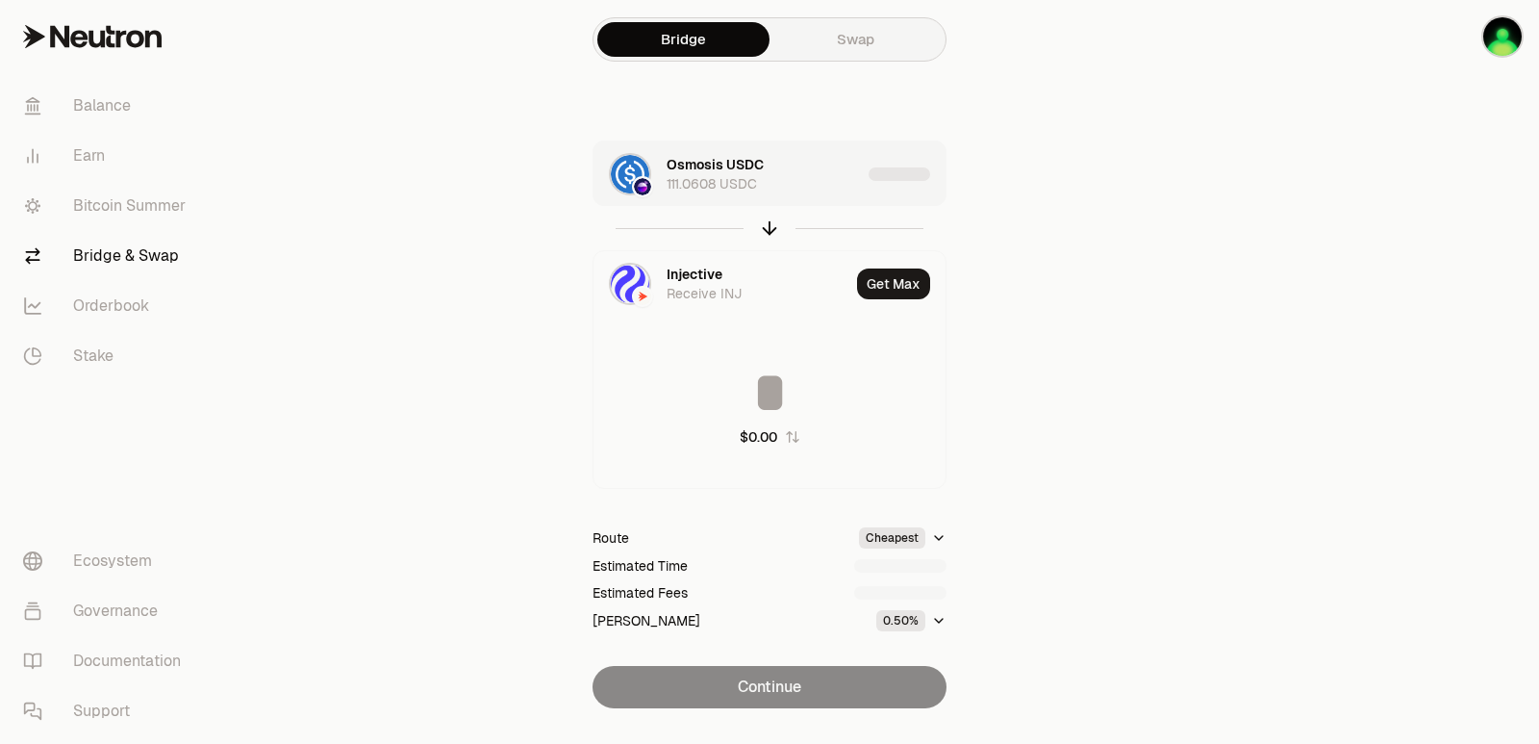
click at [815, 200] on div "Osmosis USDC 111.0608 USDC" at bounding box center [727, 173] width 267 height 65
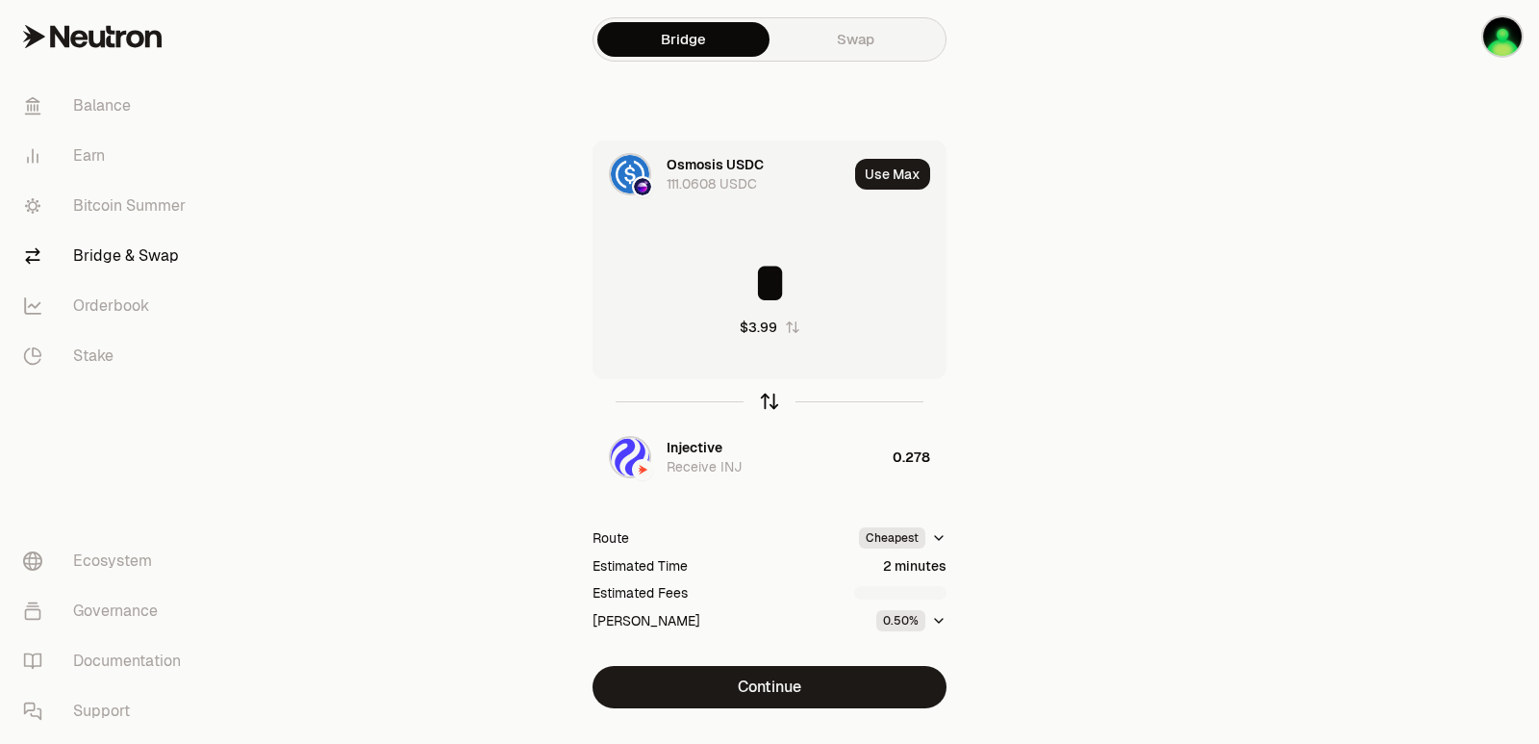
click at [766, 396] on icon "button" at bounding box center [769, 401] width 21 height 21
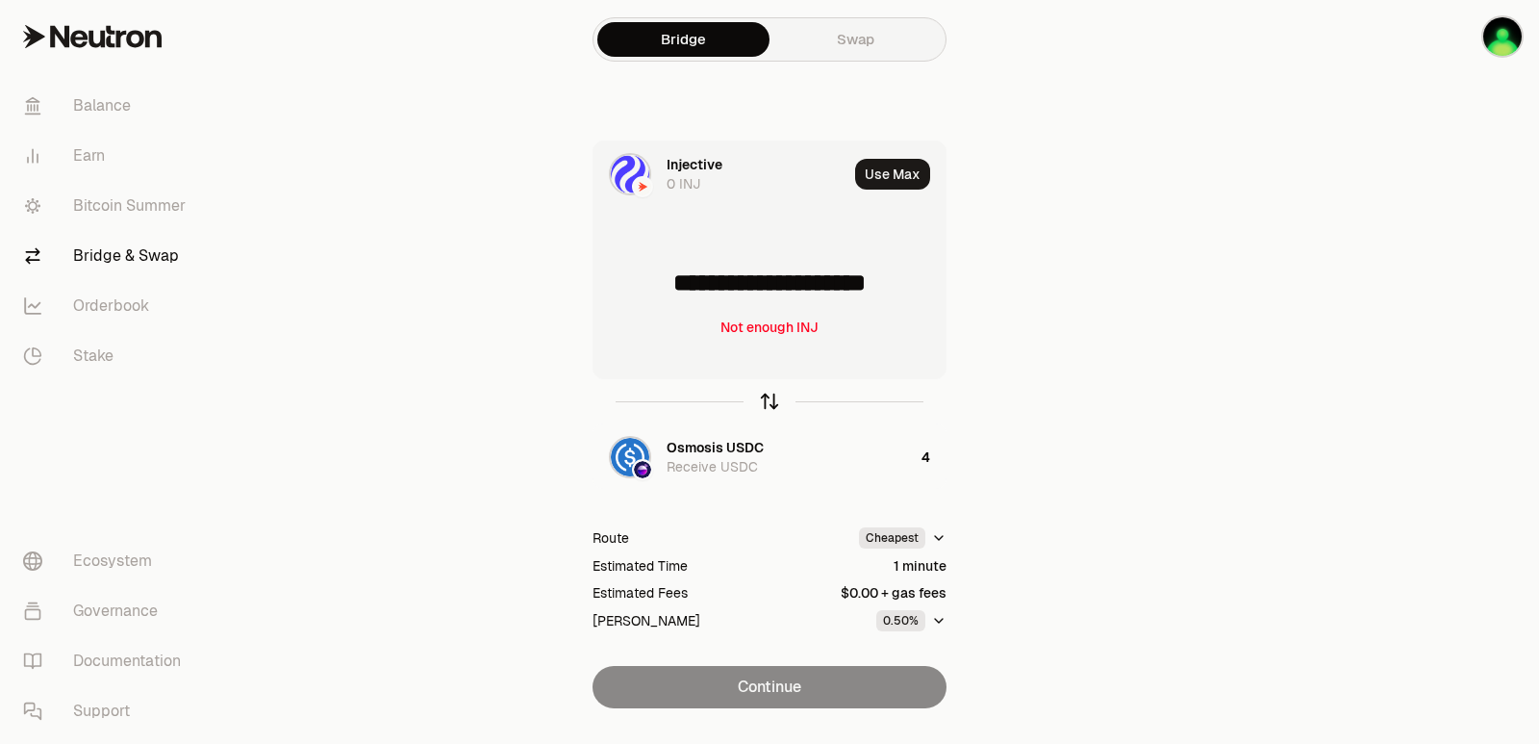
click at [766, 396] on icon "button" at bounding box center [769, 401] width 21 height 21
type input "*"
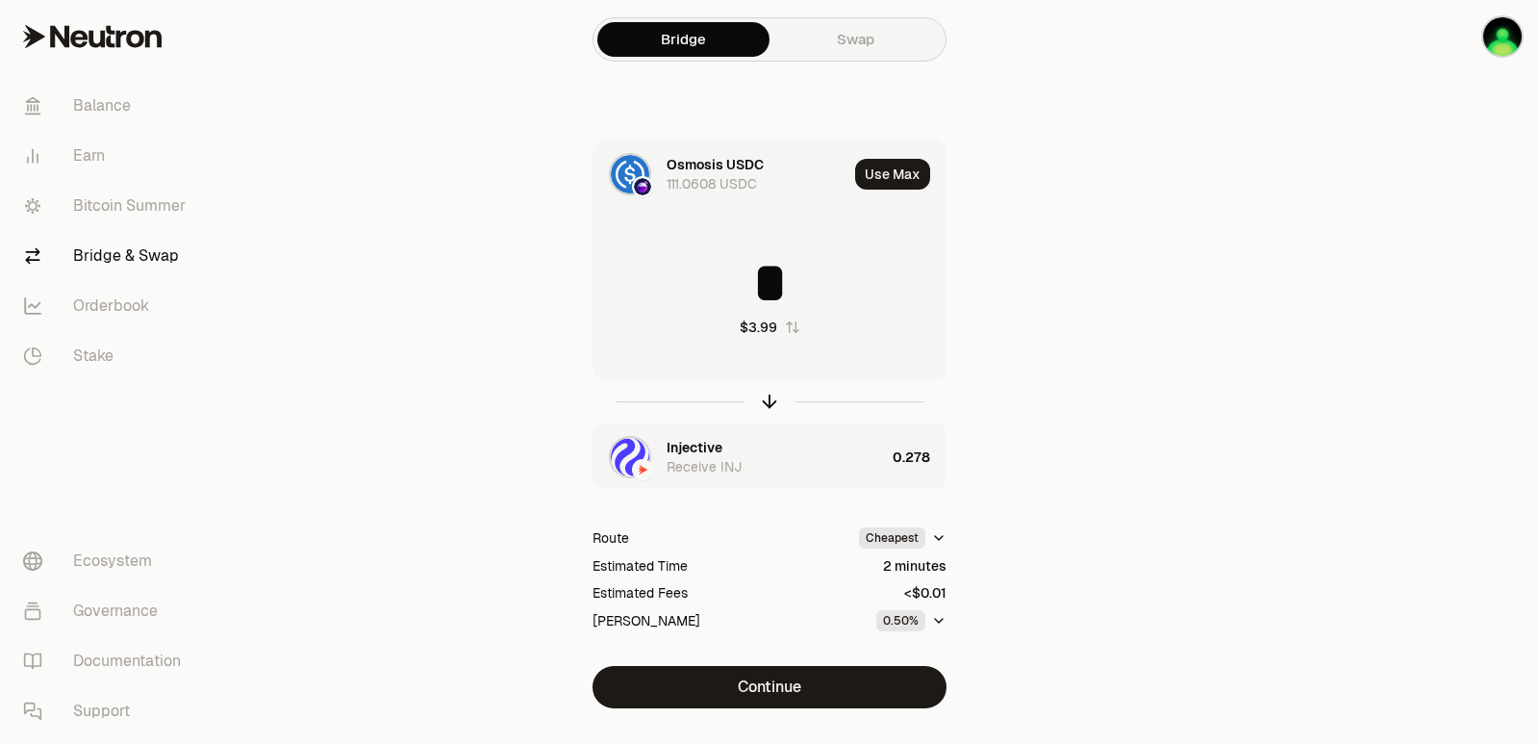
click at [712, 461] on div "Receive INJ" at bounding box center [704, 466] width 75 height 19
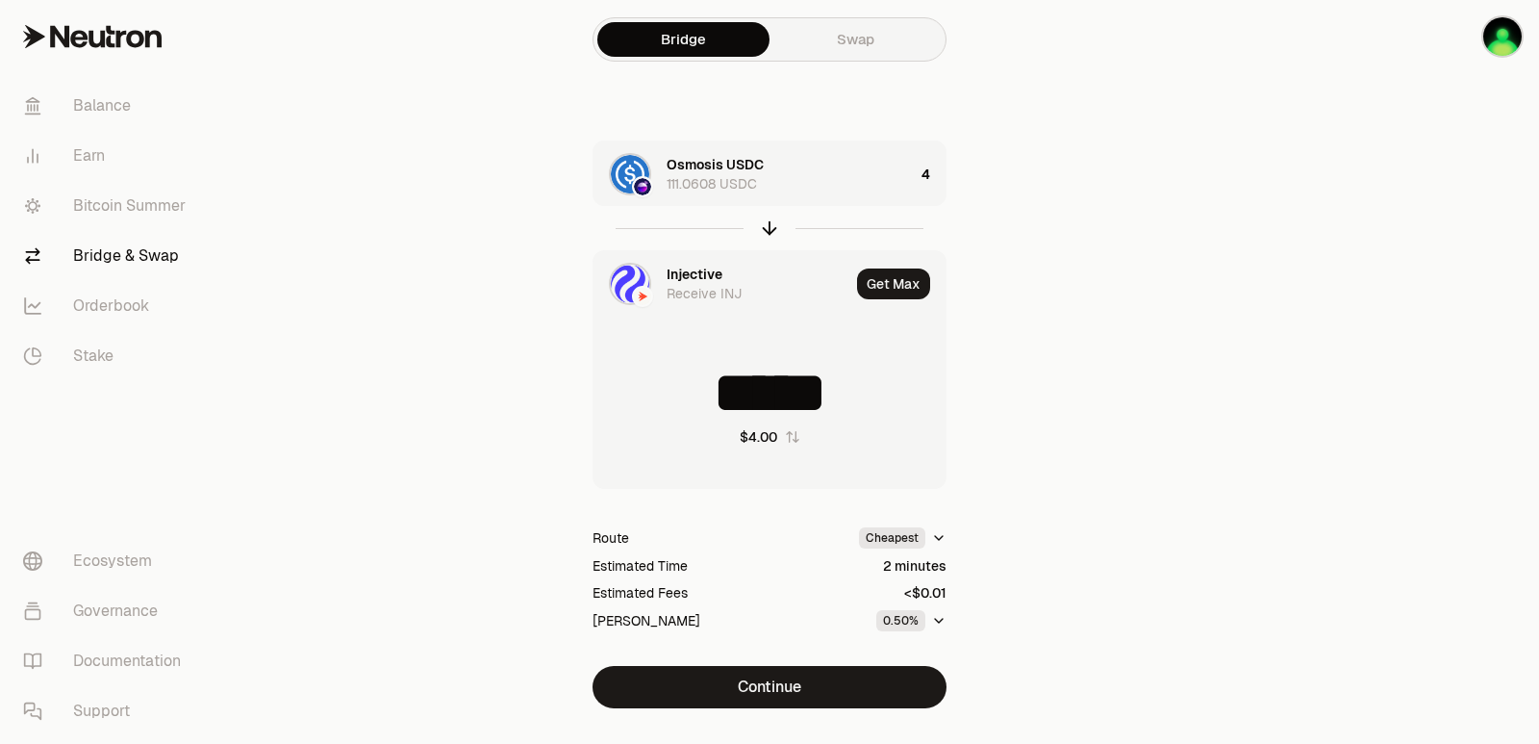
click at [684, 273] on div "Injective" at bounding box center [695, 274] width 56 height 19
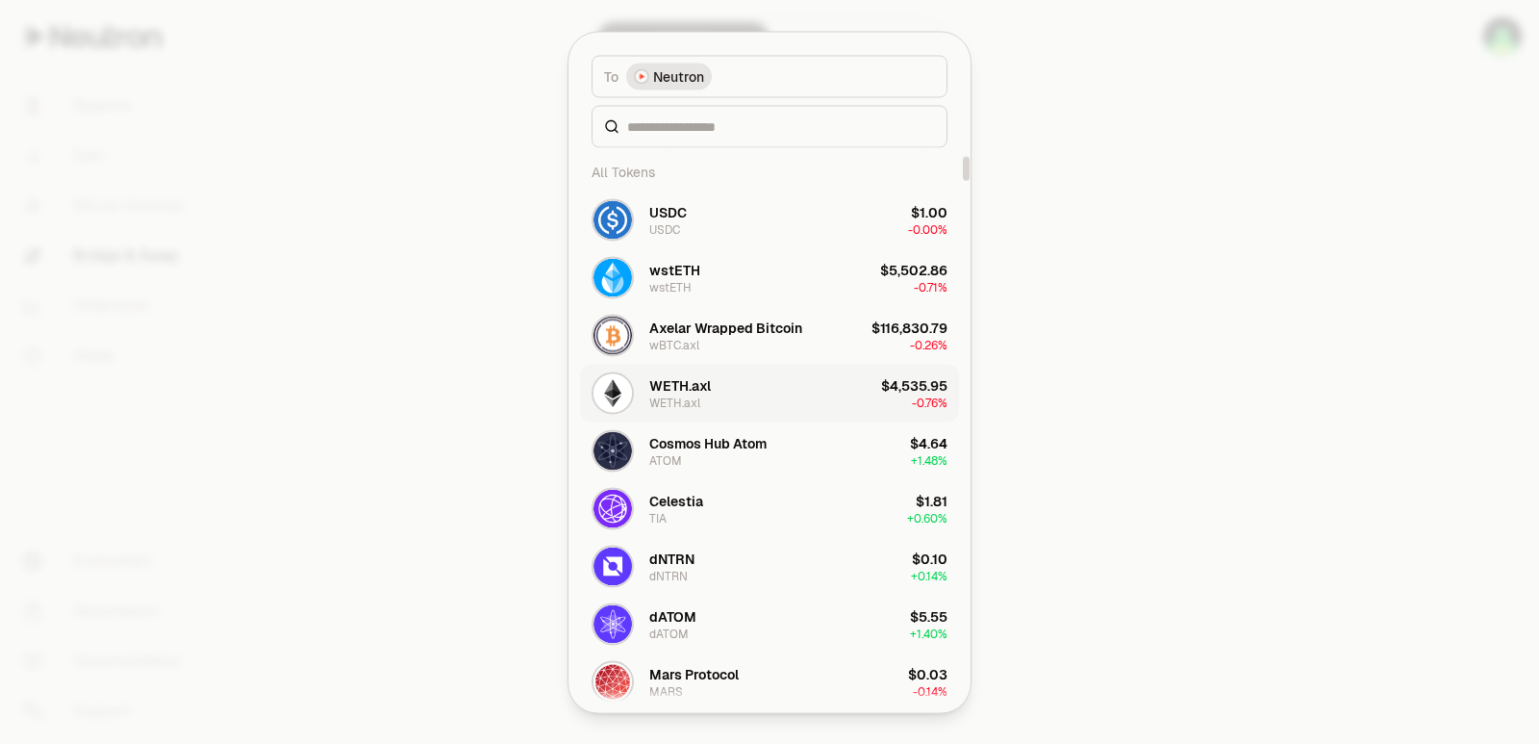
scroll to position [192, 0]
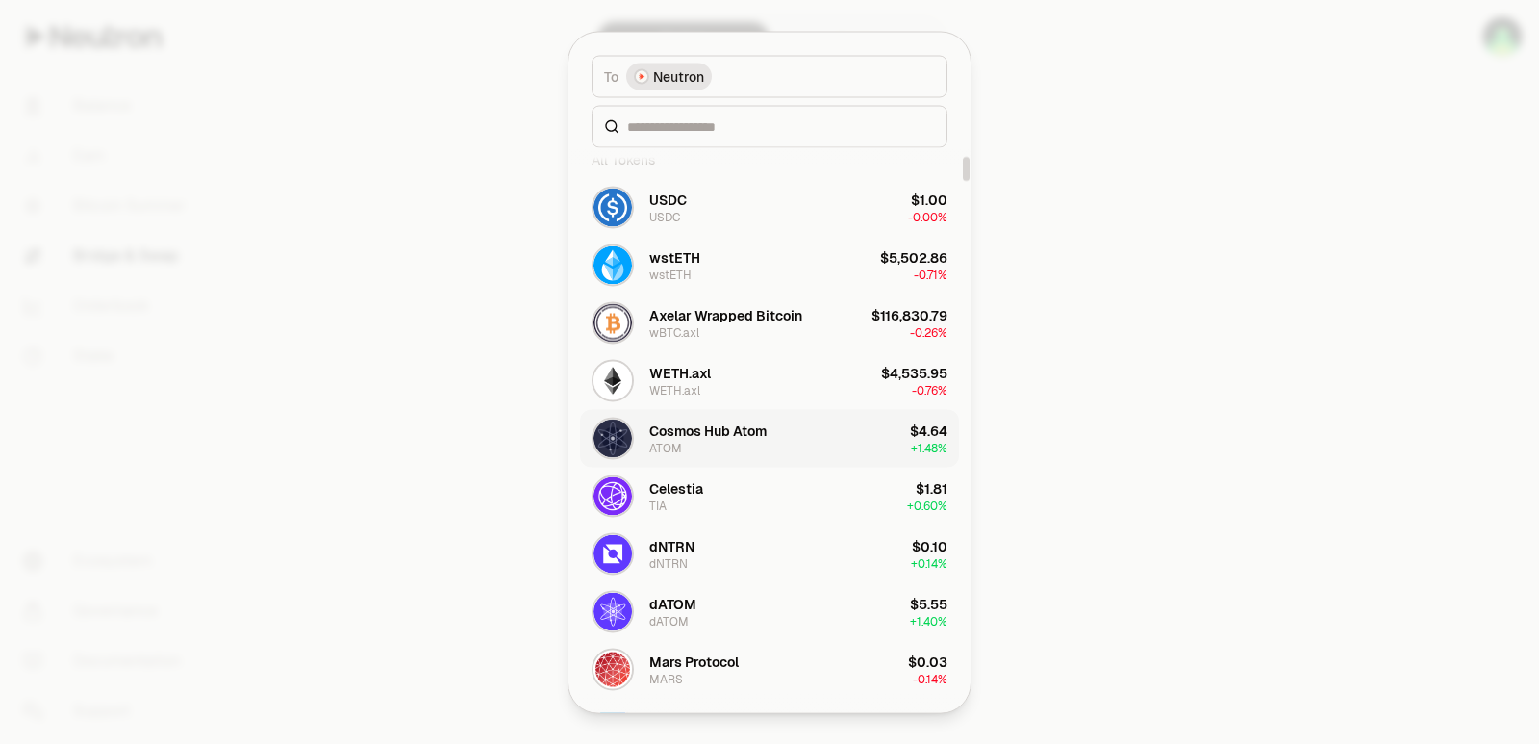
click at [701, 445] on div "Cosmos Hub Atom ATOM" at bounding box center [707, 437] width 117 height 35
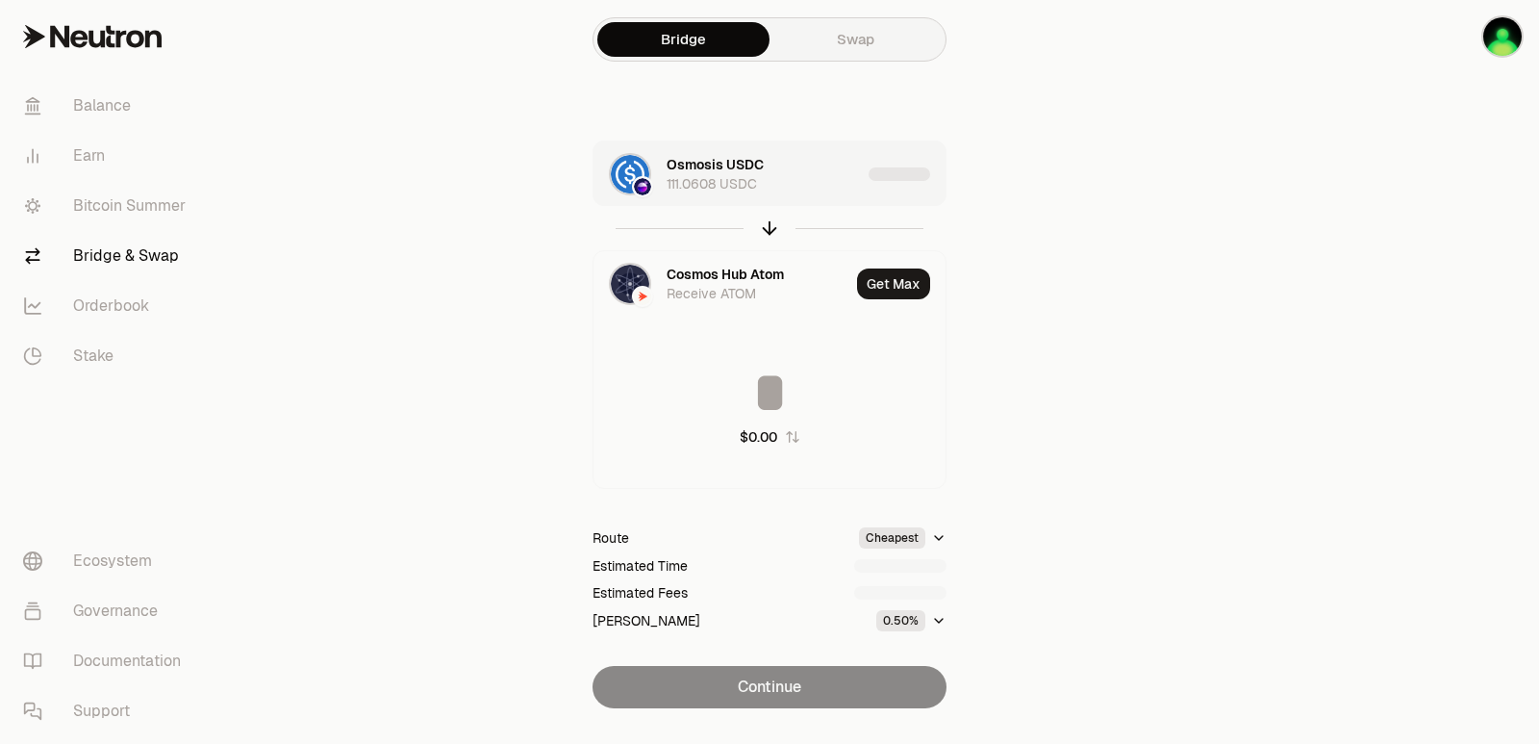
click at [782, 184] on div "Osmosis USDC 111.0608 USDC" at bounding box center [764, 174] width 194 height 38
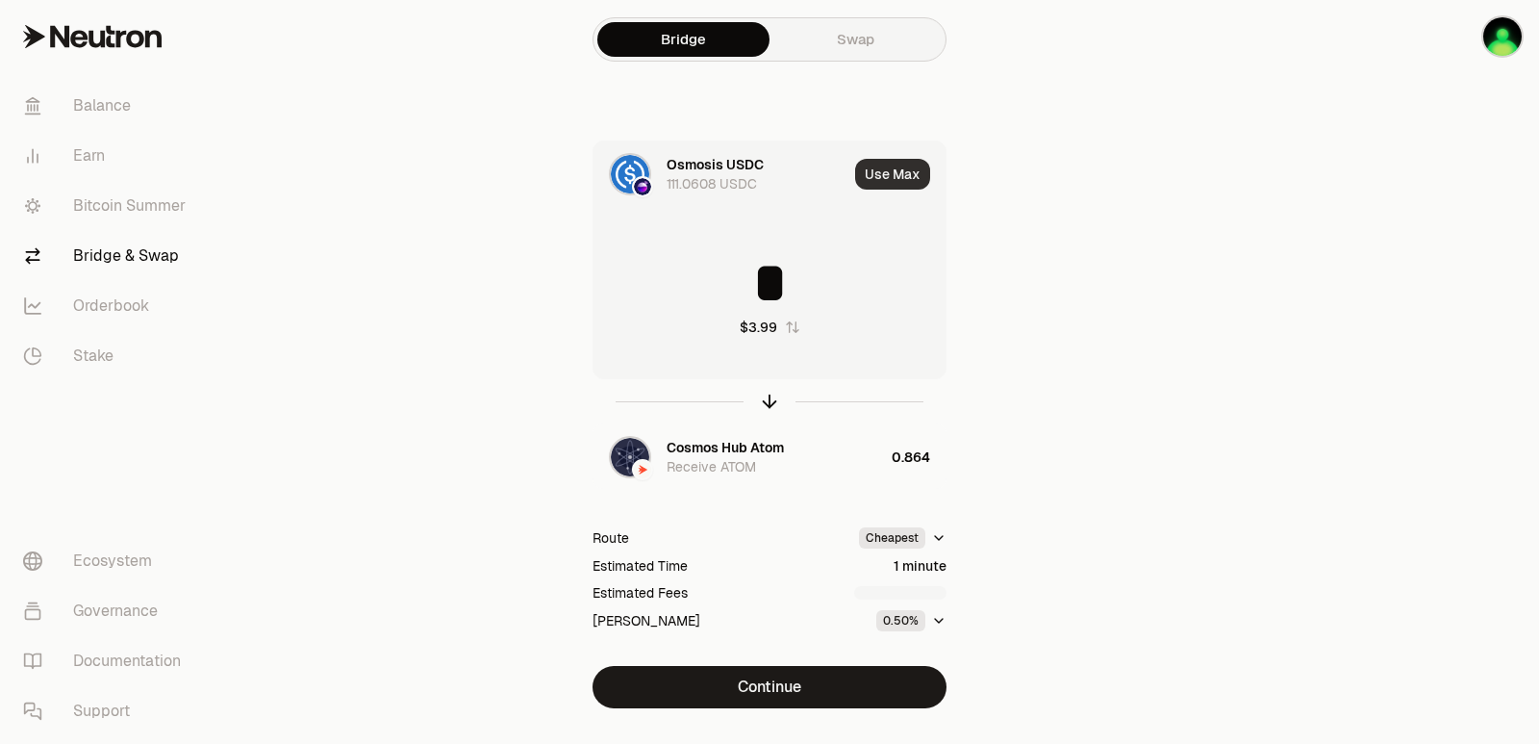
click at [891, 170] on button "Use Max" at bounding box center [892, 174] width 75 height 31
click at [762, 397] on icon "button" at bounding box center [769, 401] width 21 height 21
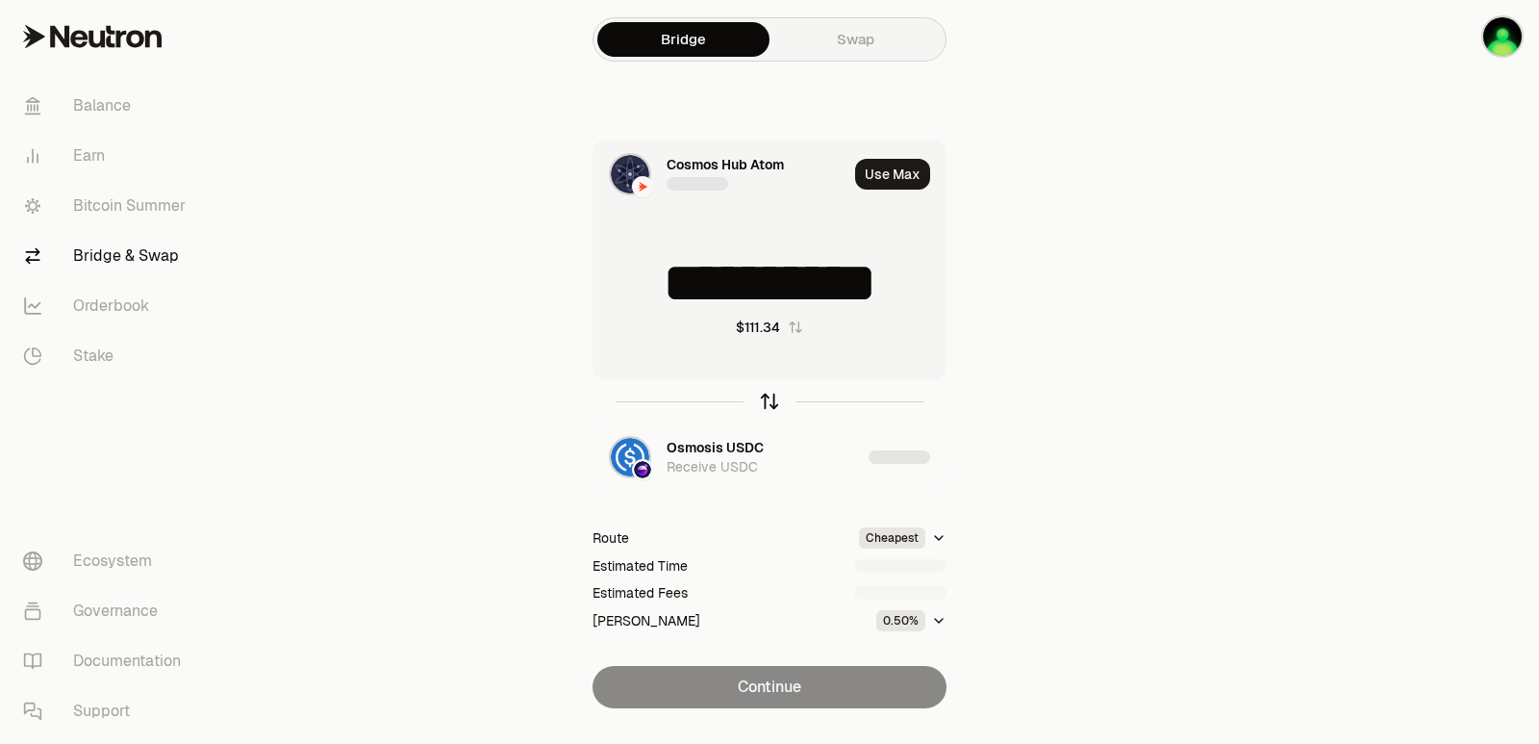
type input "*********"
click at [762, 397] on icon "button" at bounding box center [769, 401] width 21 height 21
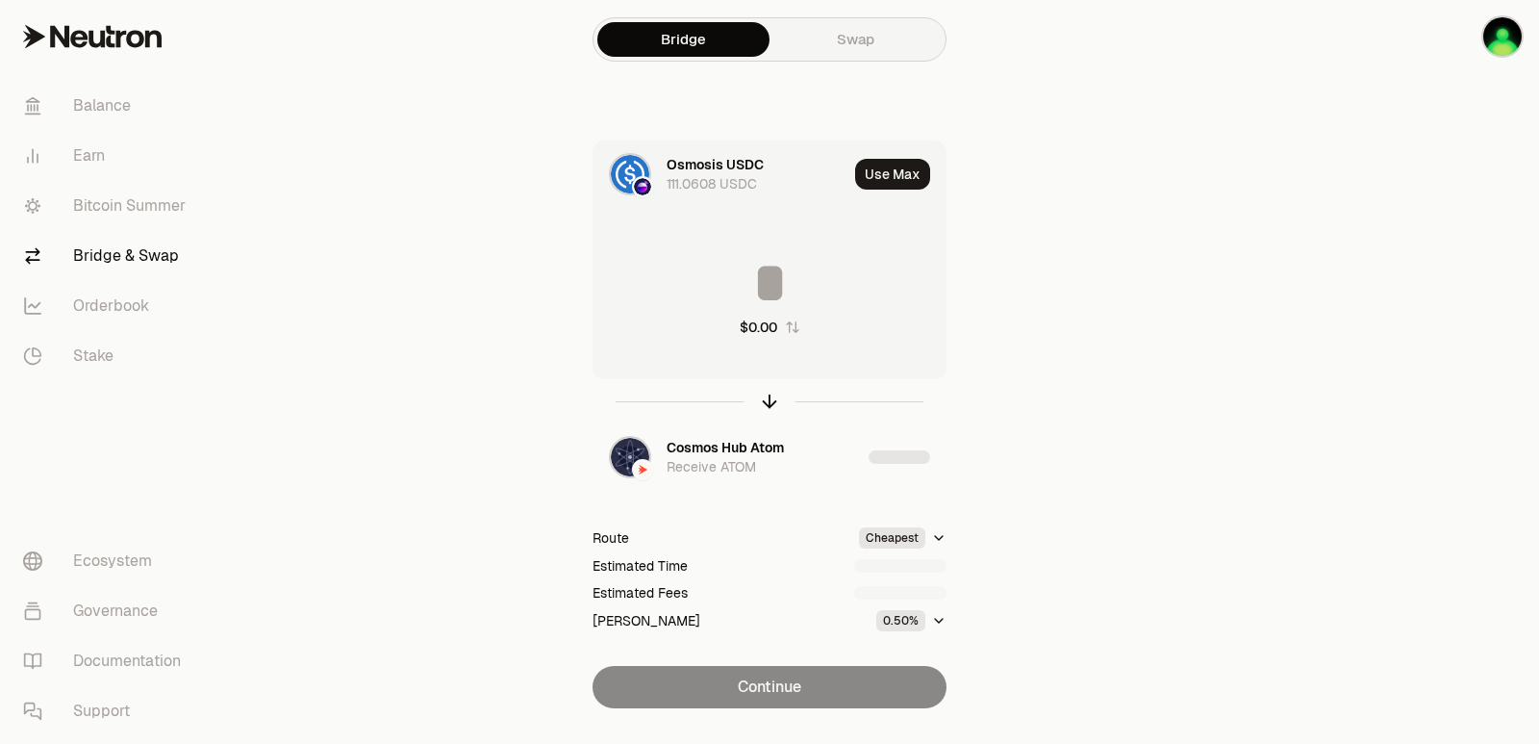
click at [723, 270] on input at bounding box center [770, 283] width 352 height 58
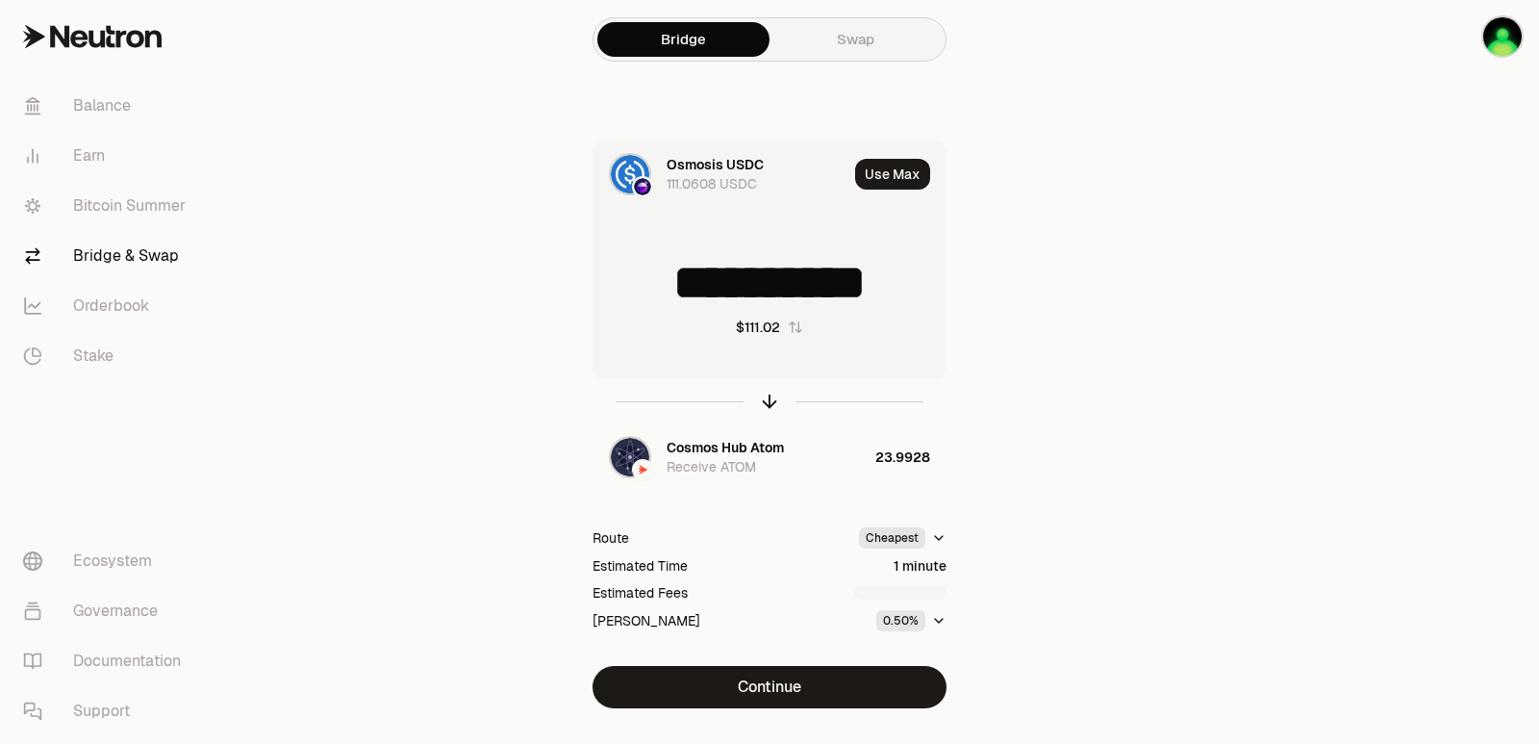
click at [671, 277] on input "**********" at bounding box center [770, 283] width 352 height 58
type input "**"
click at [765, 400] on icon "button" at bounding box center [769, 401] width 21 height 21
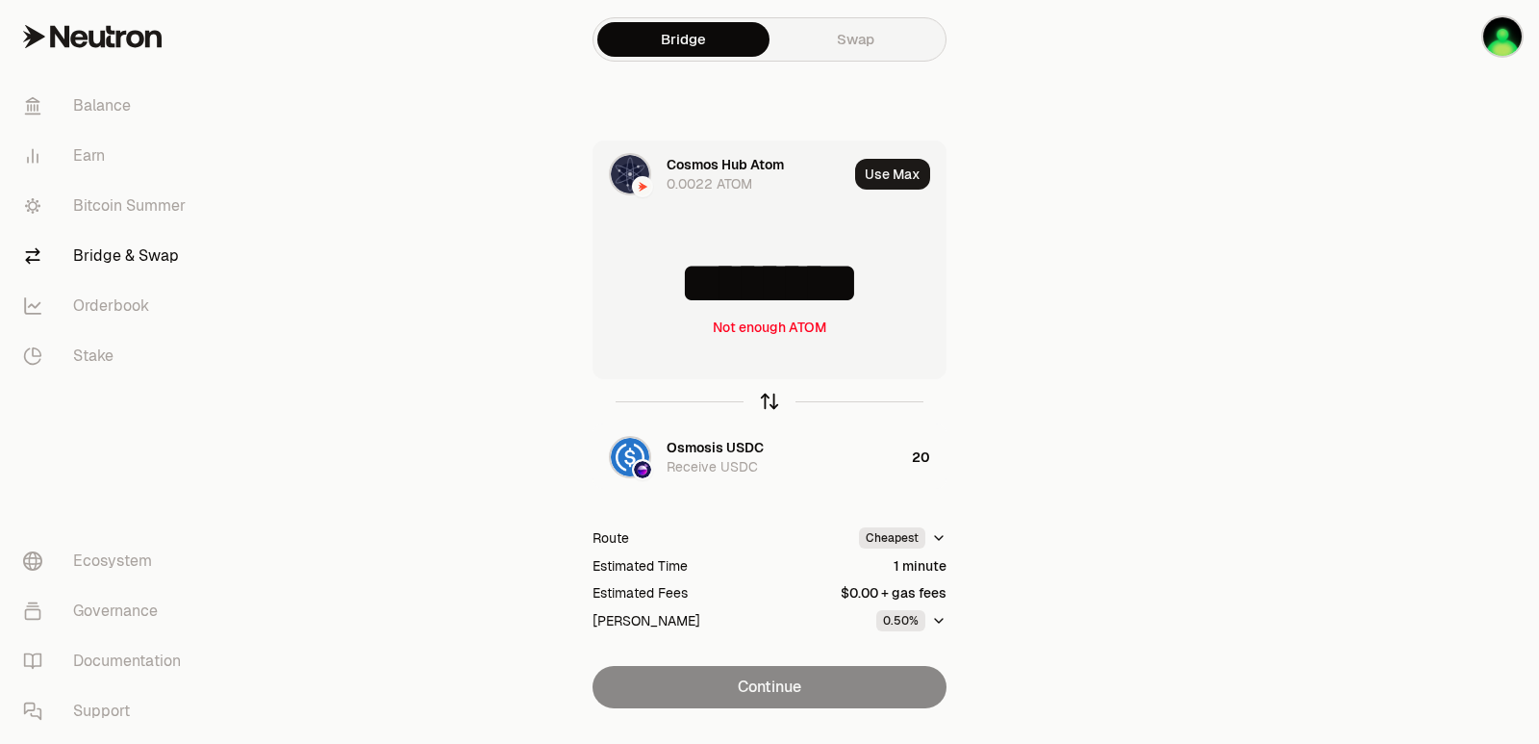
click at [772, 402] on icon "button" at bounding box center [769, 401] width 21 height 21
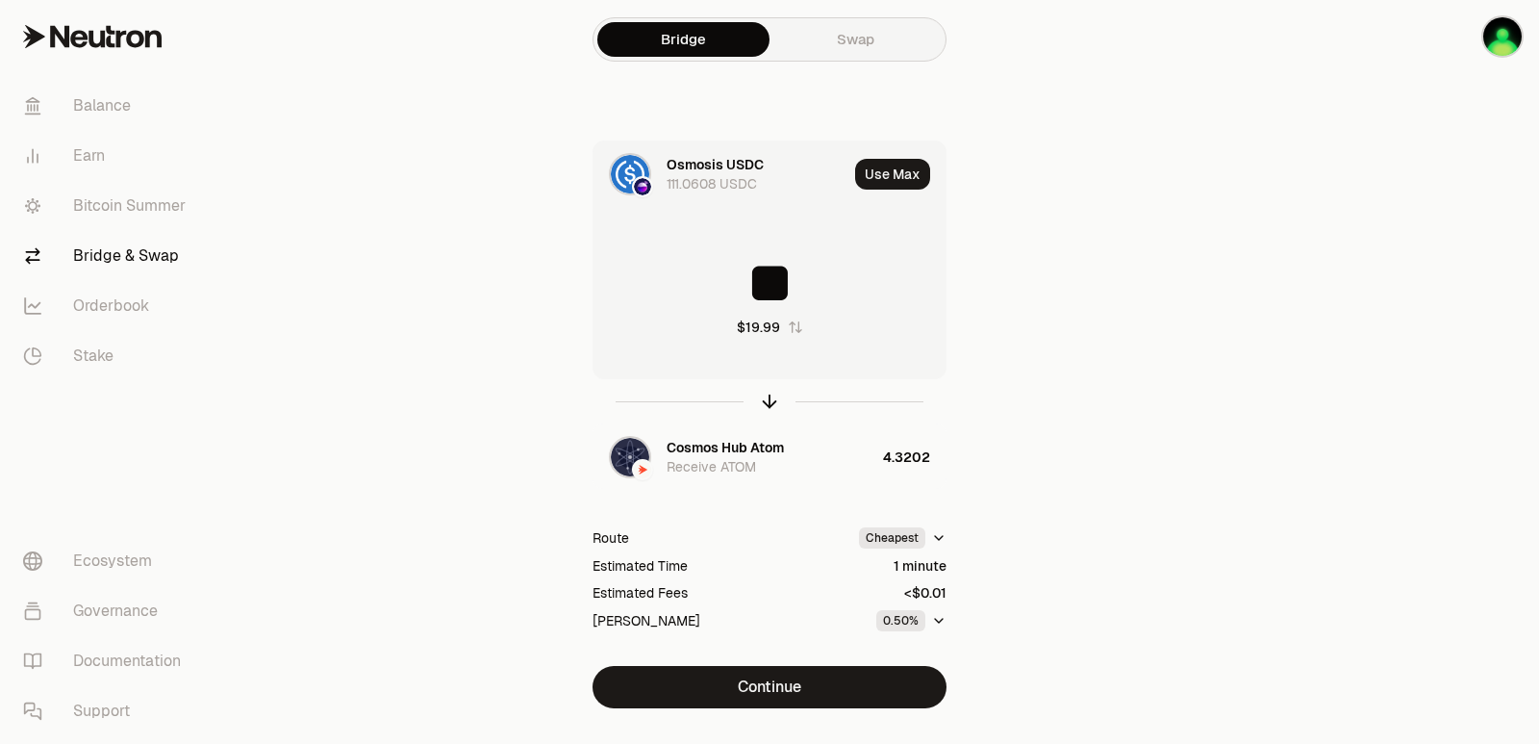
click at [749, 298] on input "**" at bounding box center [770, 283] width 352 height 58
click at [748, 298] on input "**" at bounding box center [770, 283] width 352 height 58
type input "*"
click at [771, 399] on icon "button" at bounding box center [769, 401] width 21 height 21
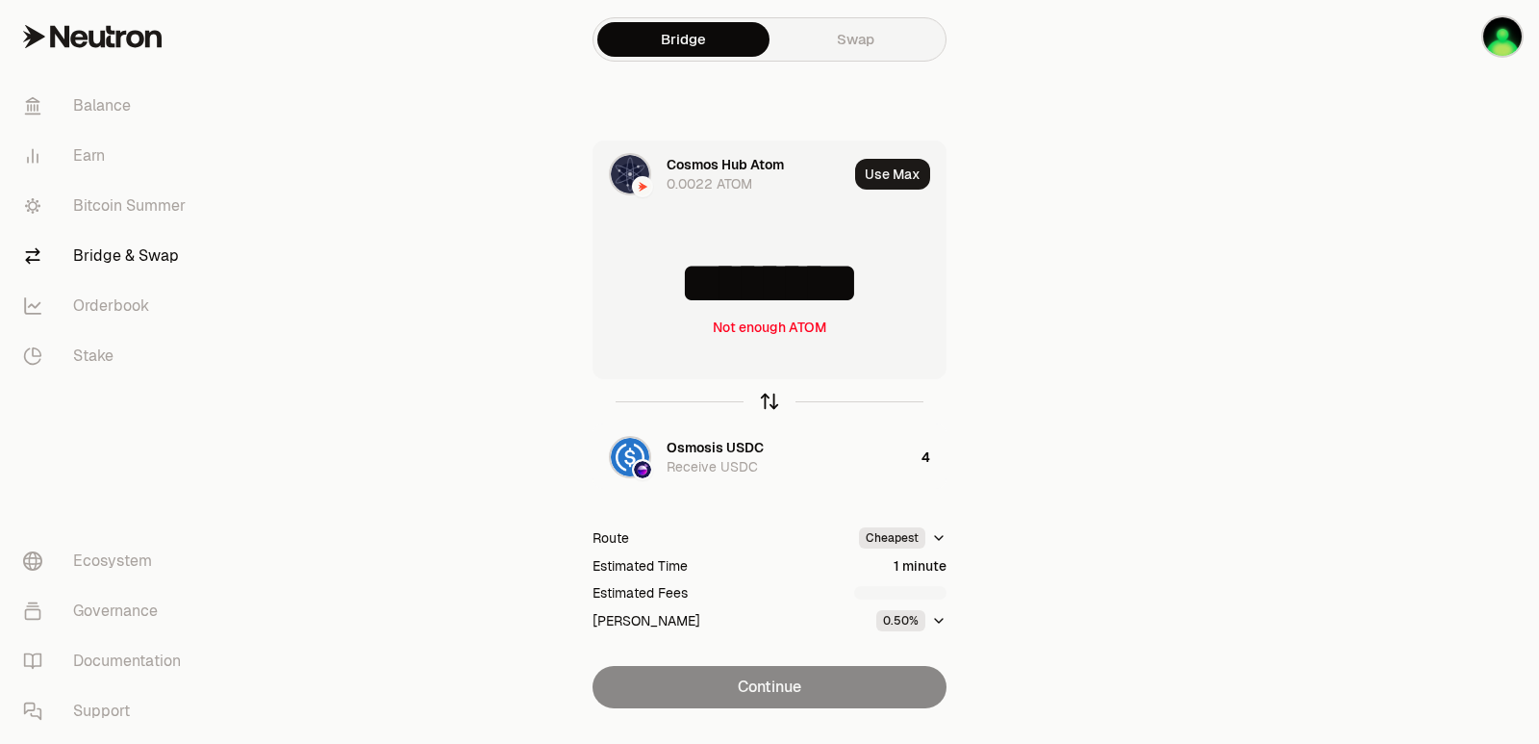
click at [771, 399] on icon "button" at bounding box center [769, 401] width 21 height 21
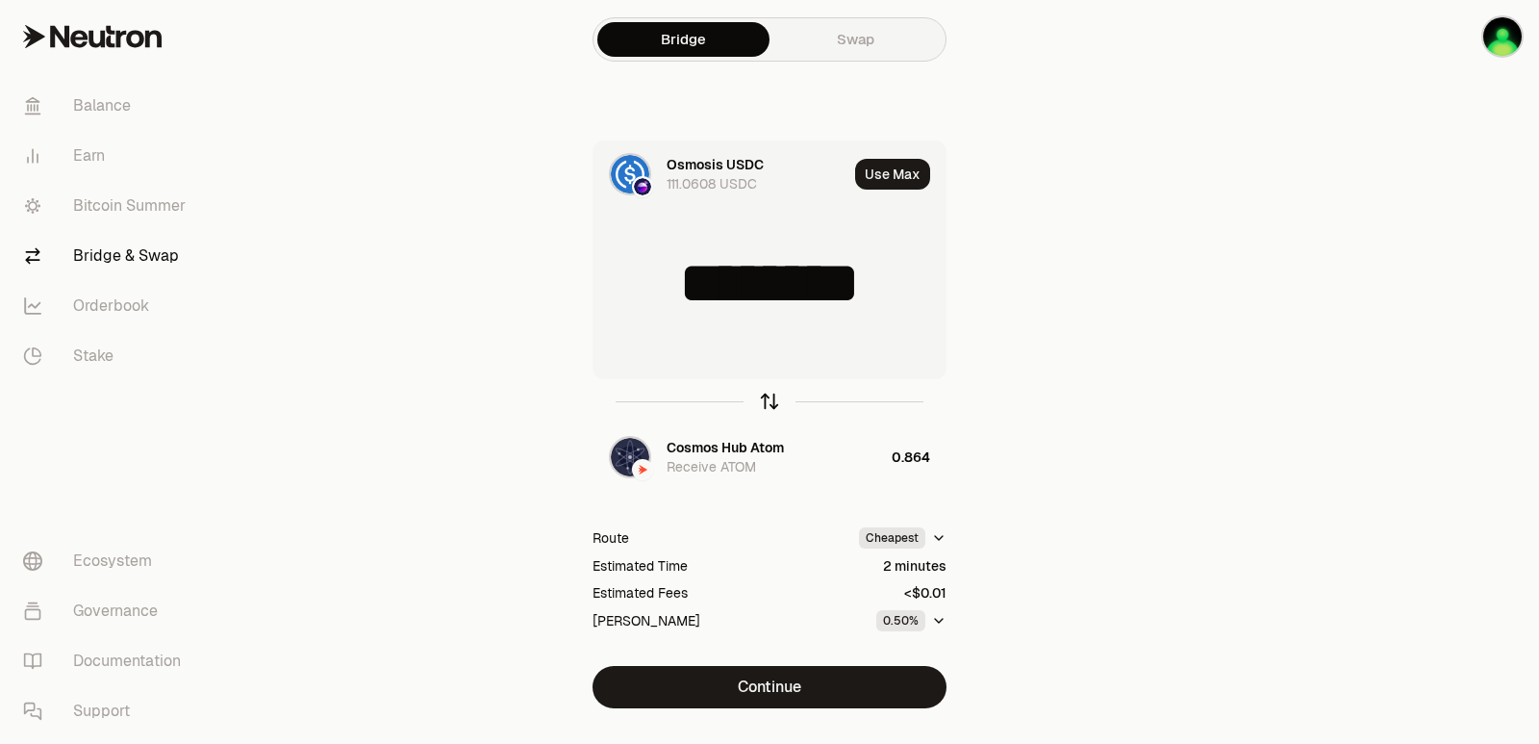
type input "*"
click at [712, 450] on div "Cosmos Hub Atom" at bounding box center [725, 447] width 117 height 19
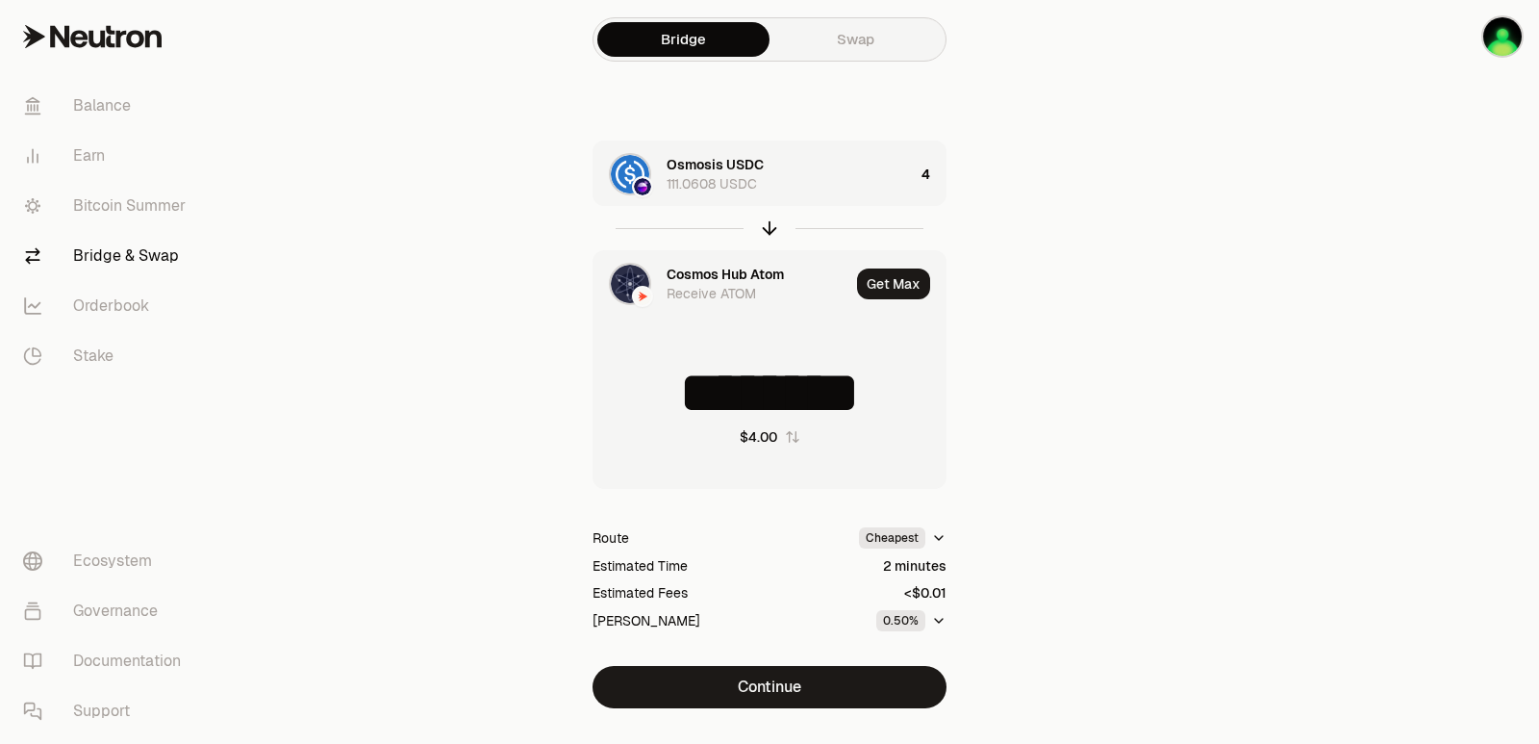
click at [696, 271] on div "Cosmos Hub Atom" at bounding box center [725, 274] width 117 height 19
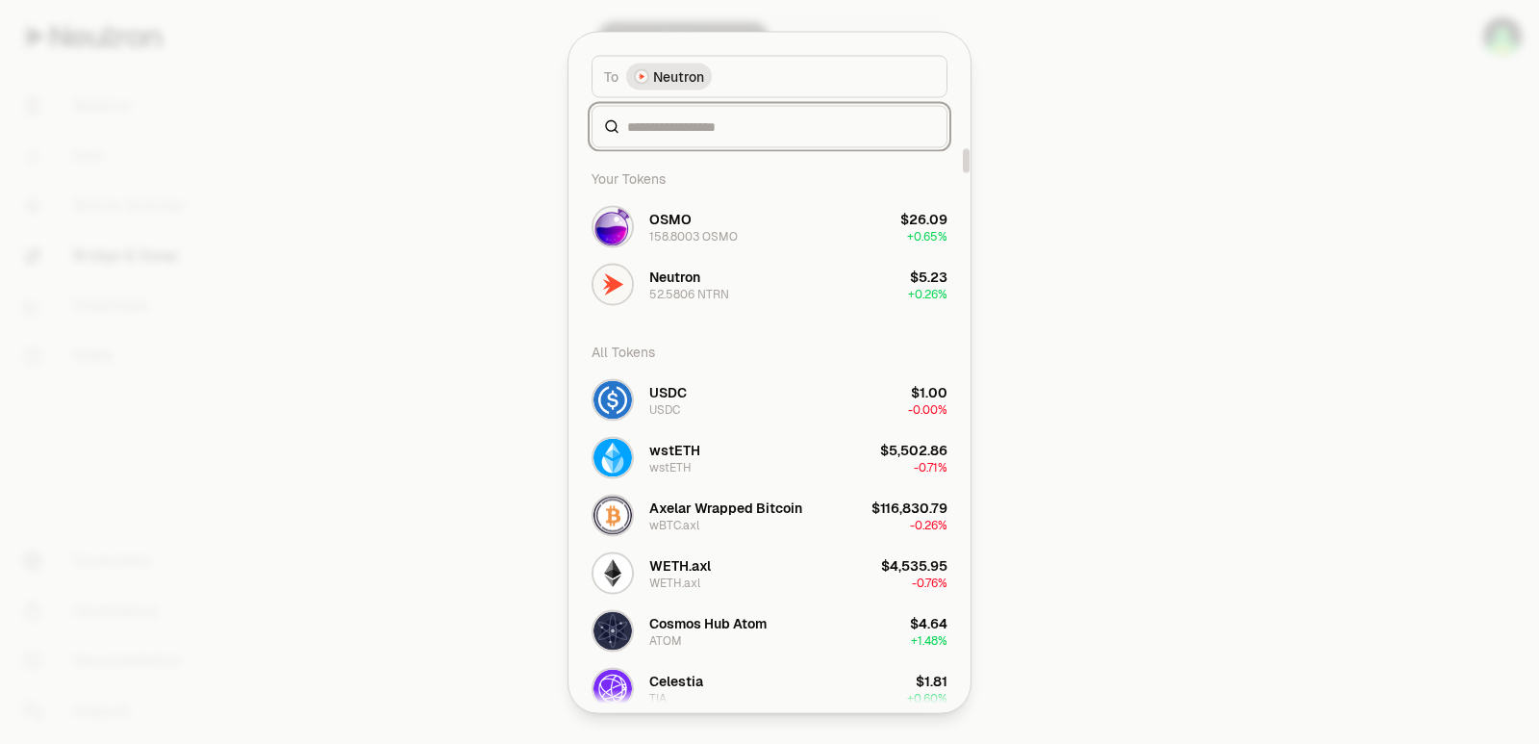
click at [680, 125] on input at bounding box center [781, 125] width 308 height 19
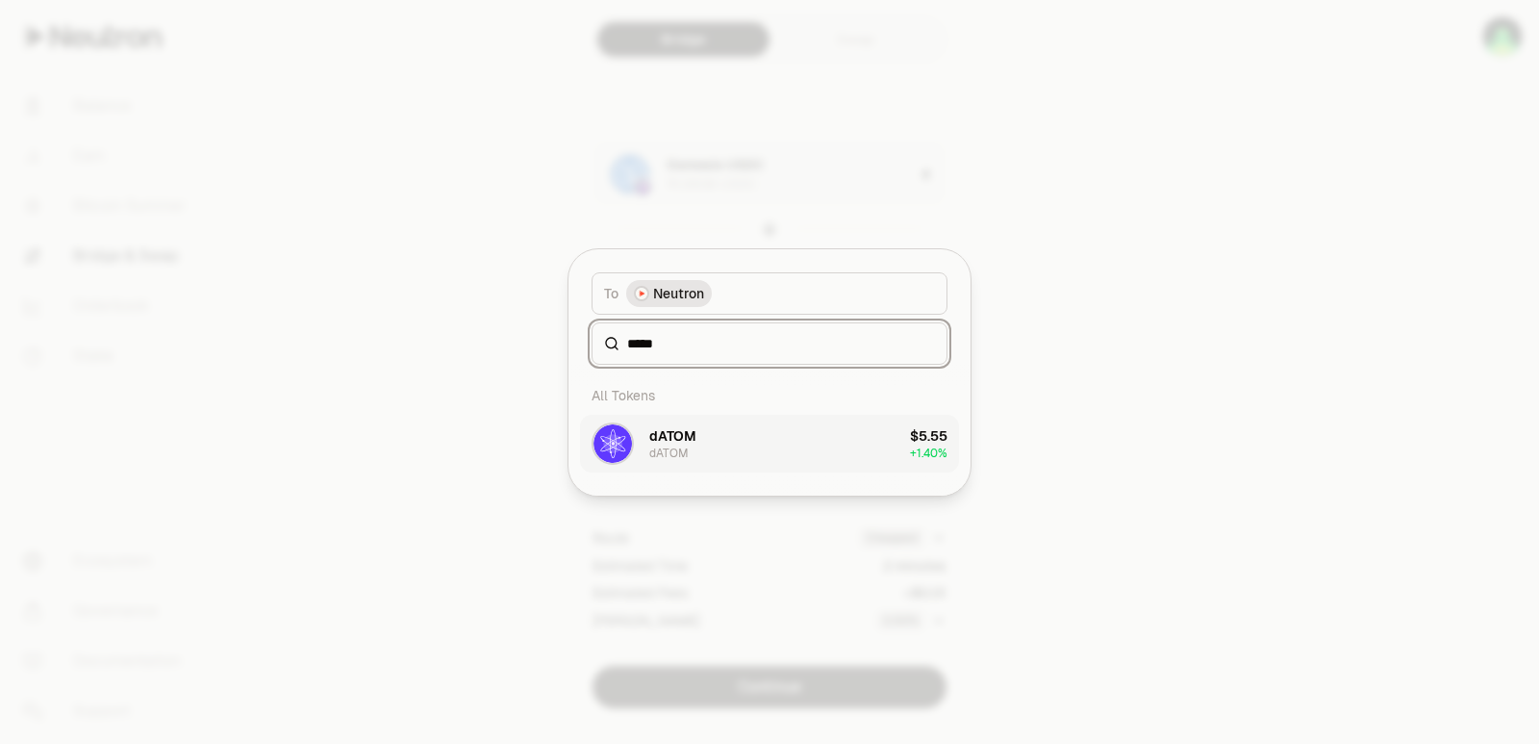
type input "*****"
click at [667, 450] on div "dATOM" at bounding box center [668, 452] width 39 height 15
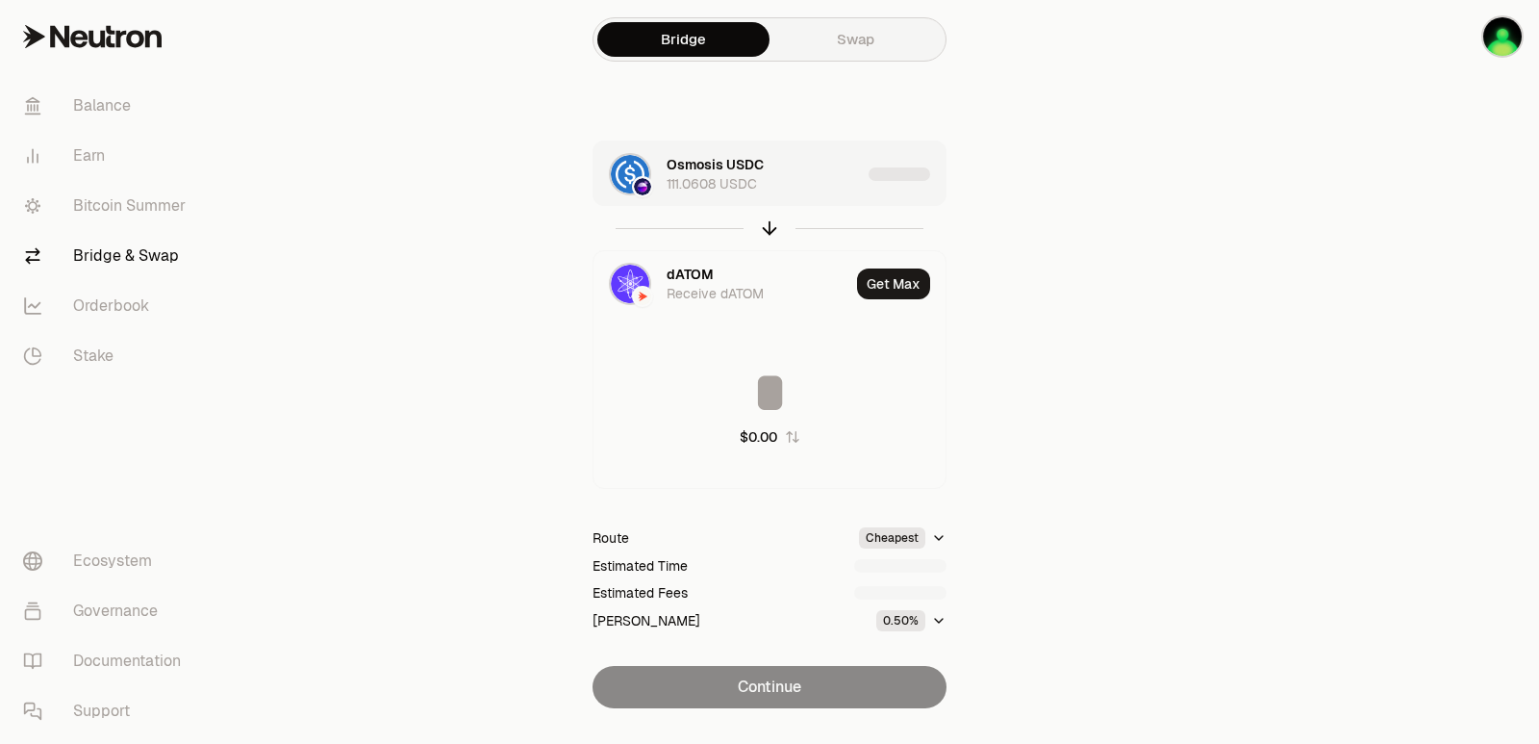
click at [820, 162] on div "Osmosis USDC 111.0608 USDC" at bounding box center [764, 174] width 194 height 38
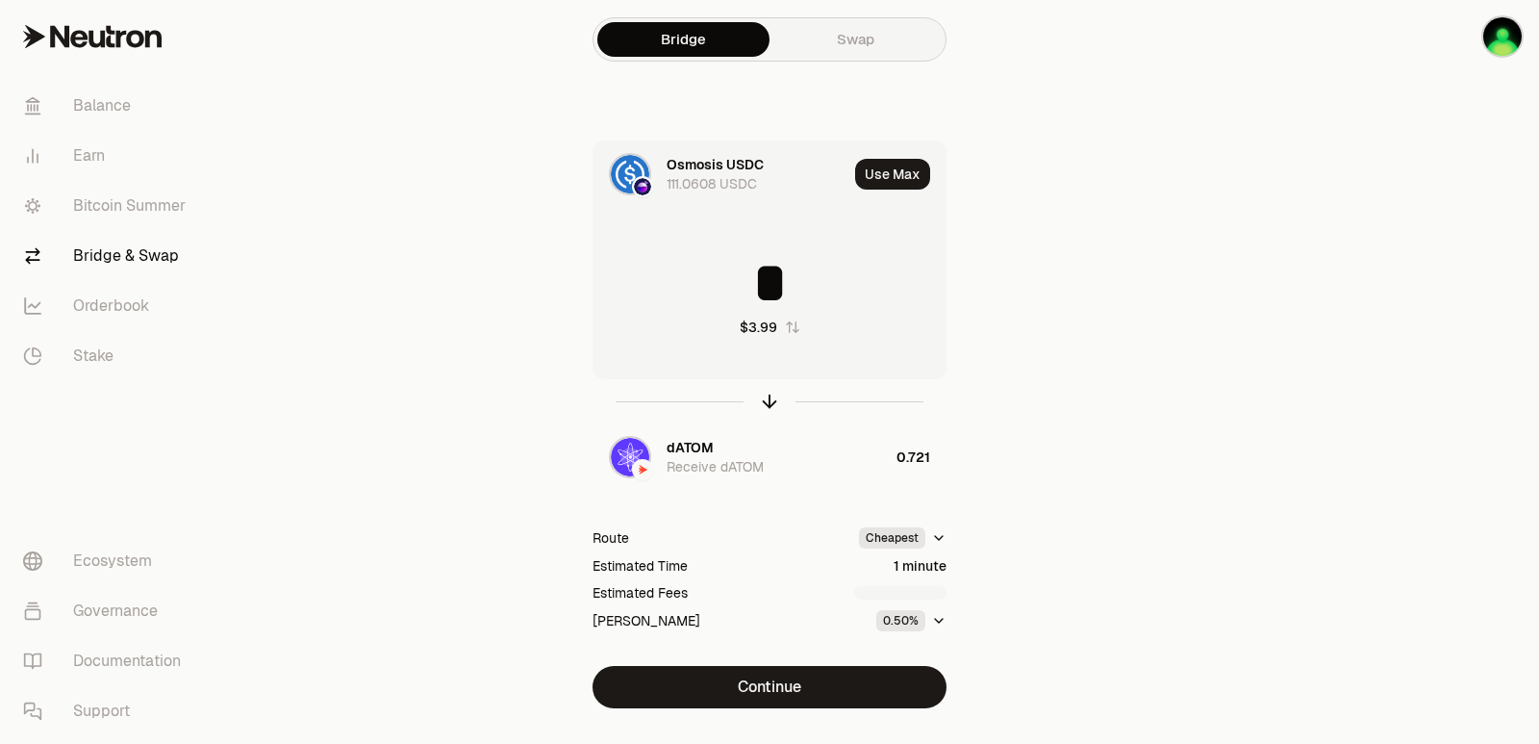
click at [895, 173] on button "Use Max" at bounding box center [892, 174] width 75 height 31
click at [769, 402] on icon "button" at bounding box center [769, 401] width 21 height 21
type input "*********"
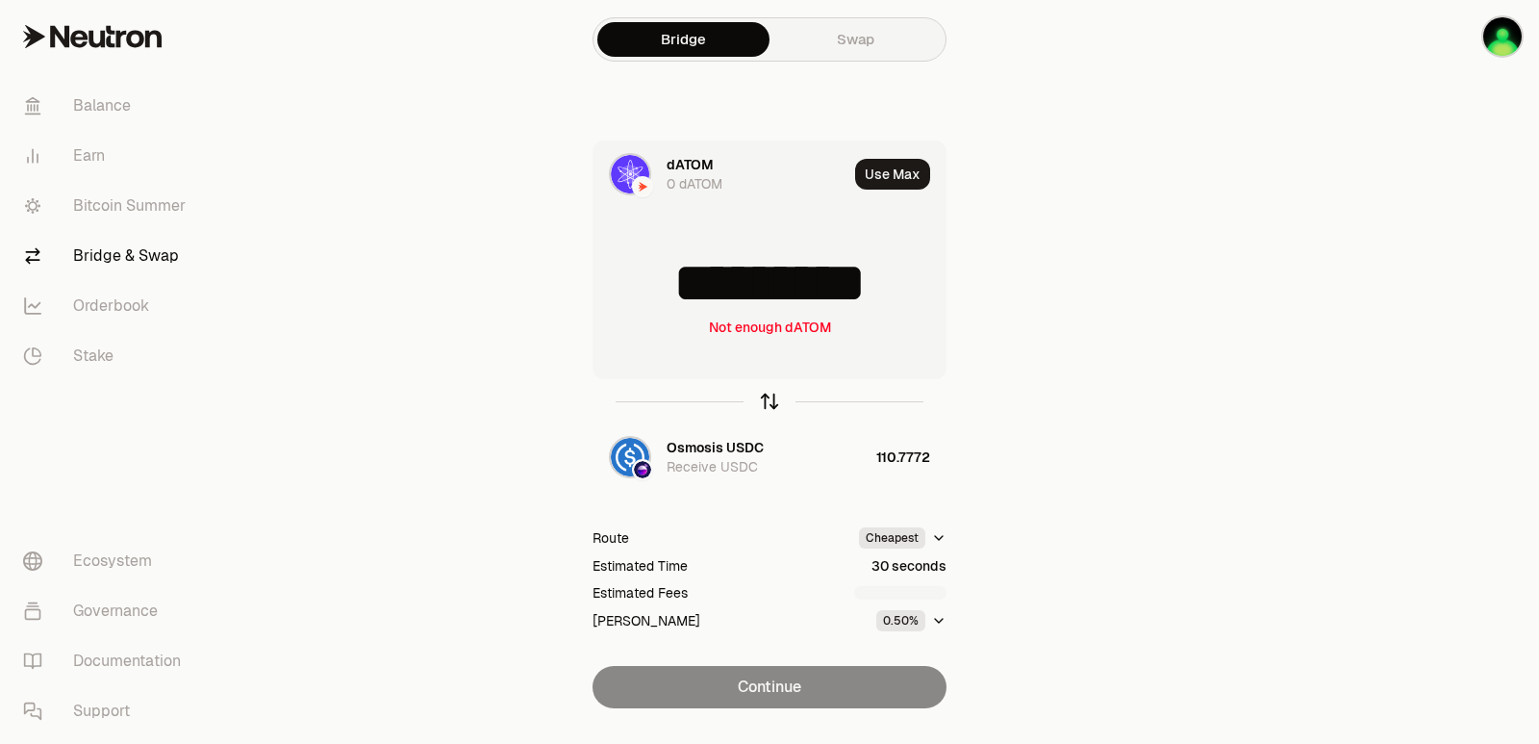
click at [768, 402] on icon "button" at bounding box center [769, 401] width 21 height 21
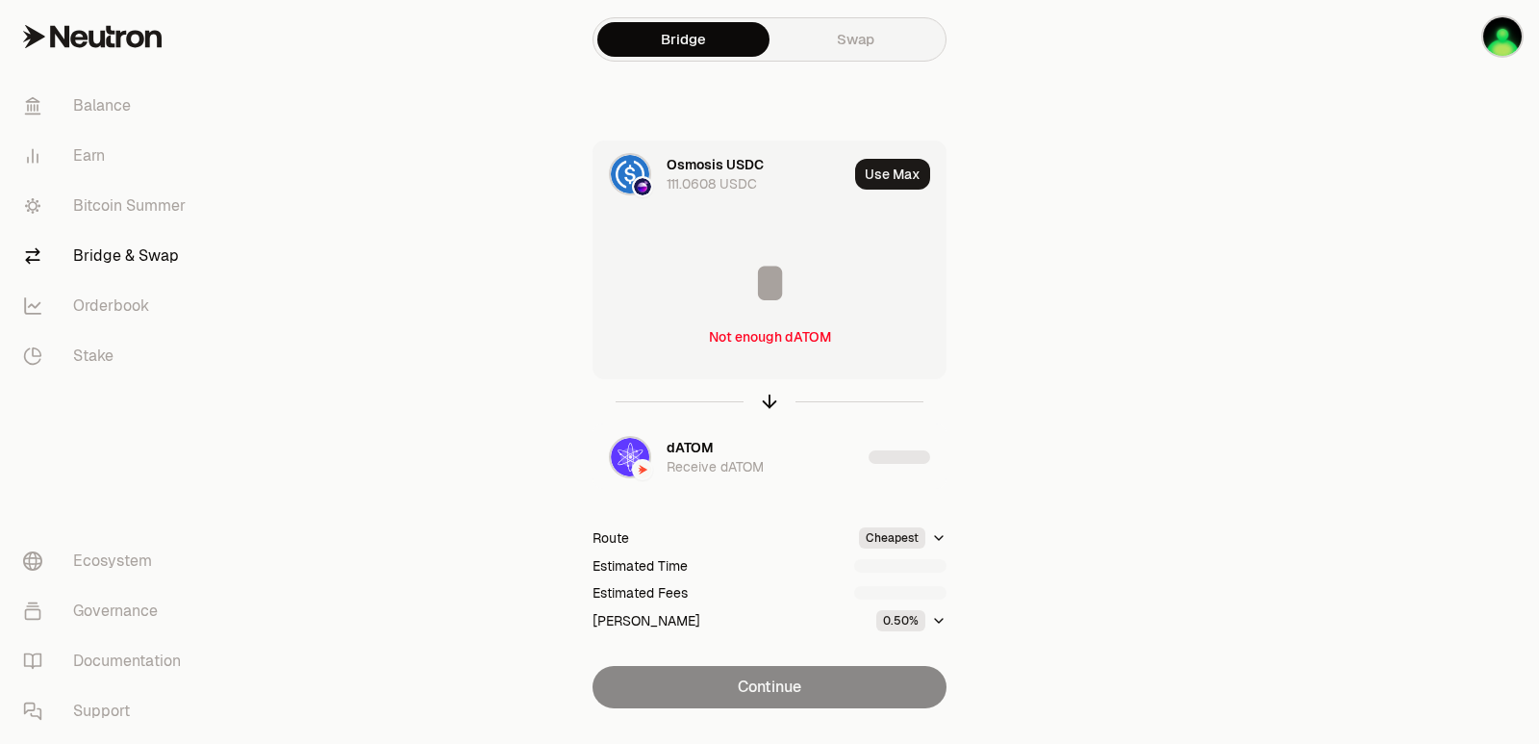
click at [766, 291] on input at bounding box center [770, 283] width 352 height 58
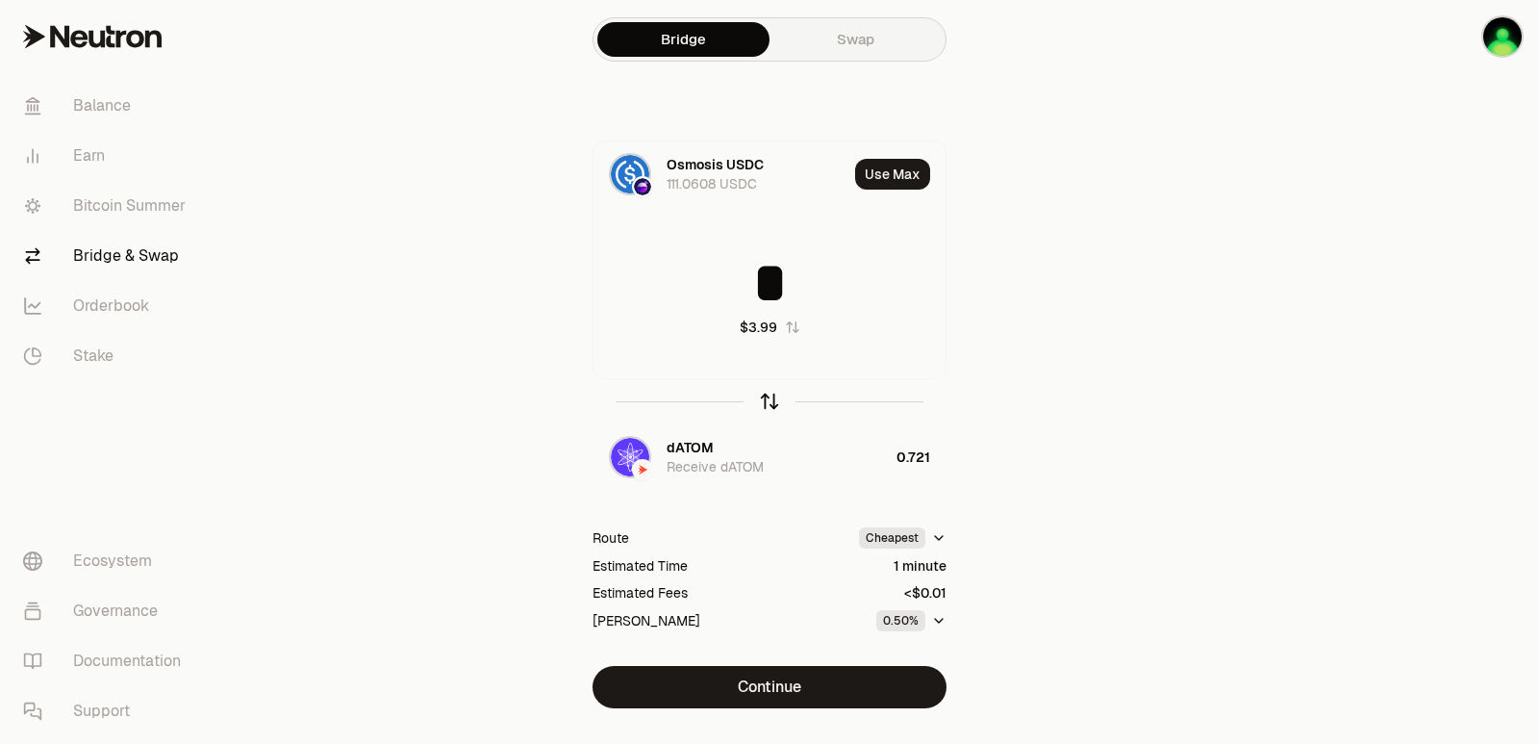
type input "*"
click at [777, 400] on icon "button" at bounding box center [769, 401] width 21 height 21
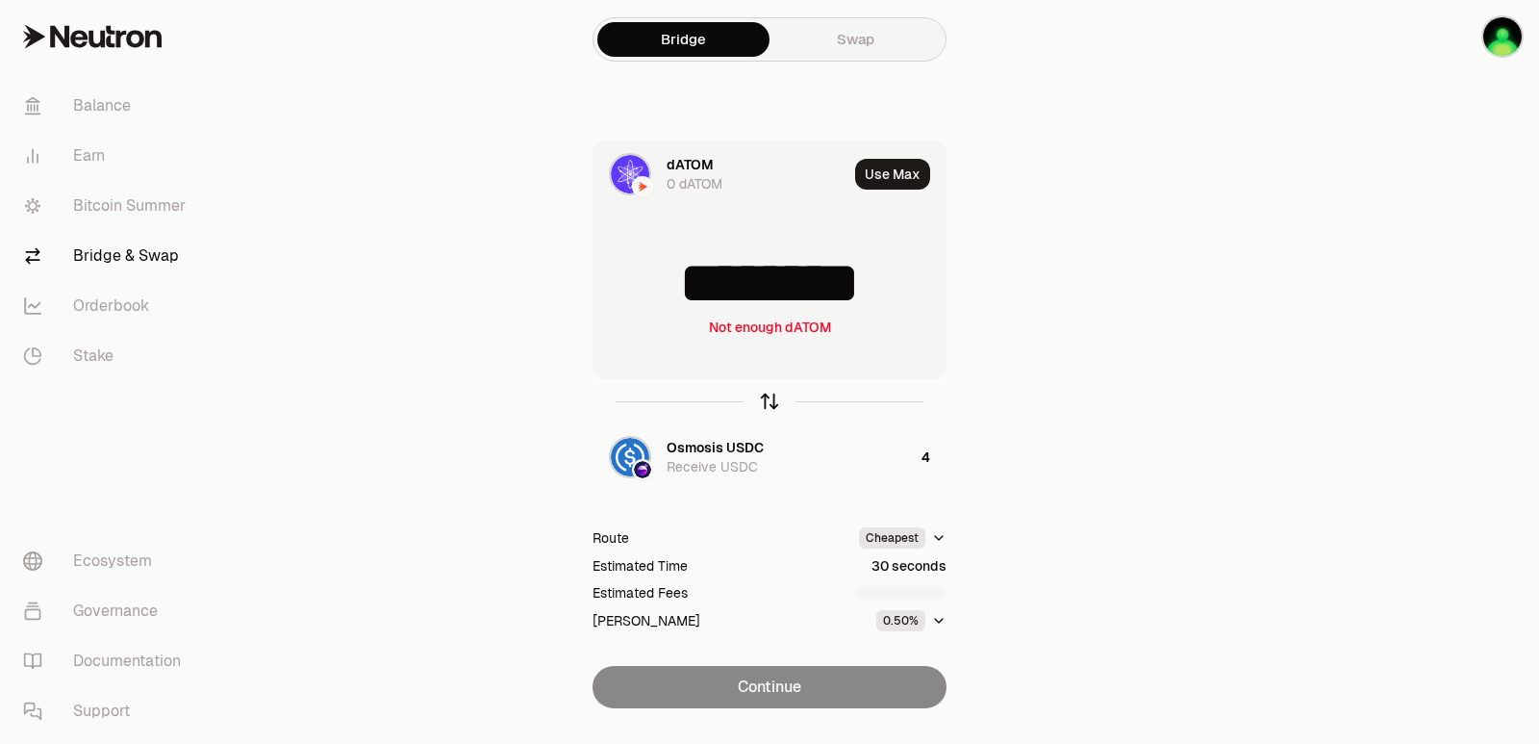
click at [772, 407] on icon "button" at bounding box center [769, 401] width 21 height 21
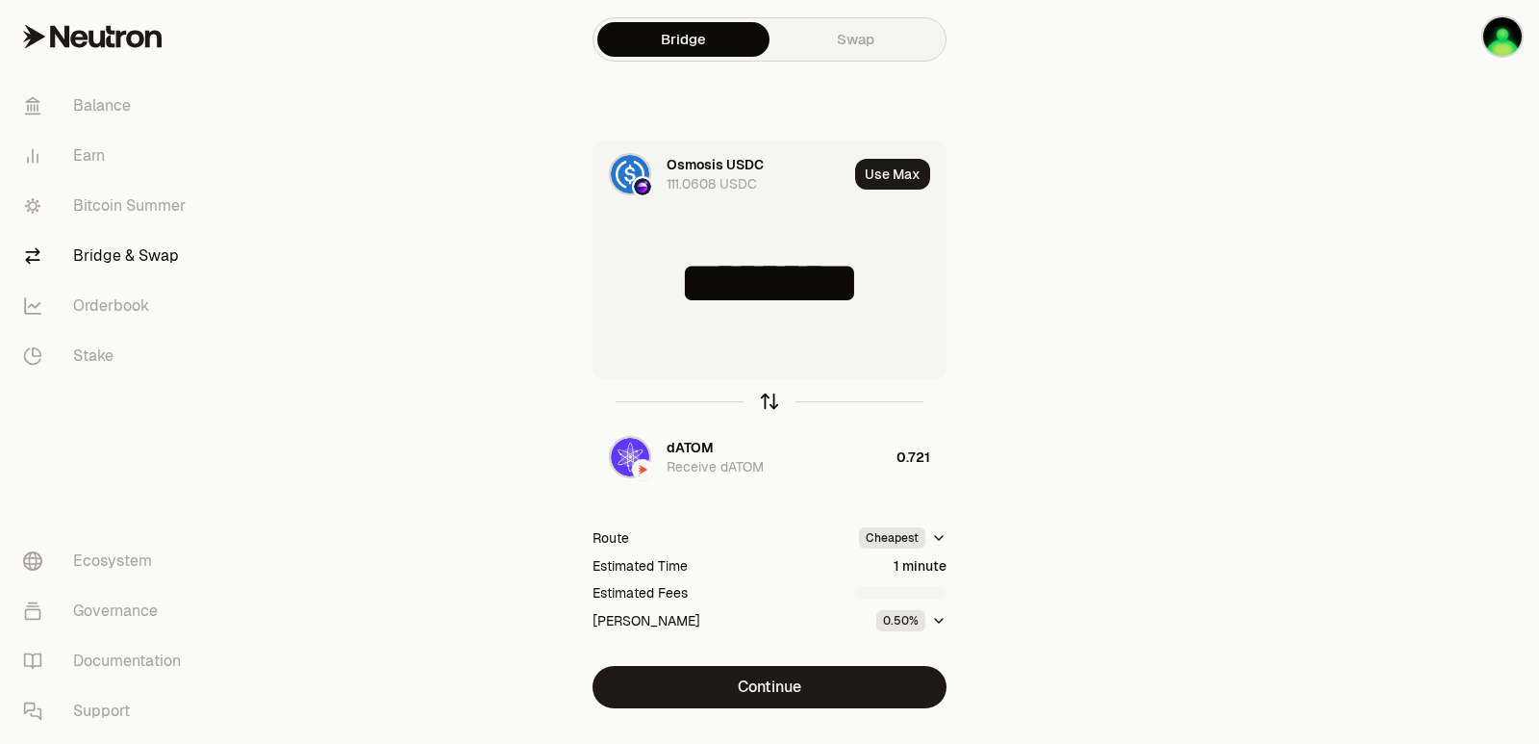
type input "*"
